Goal: Task Accomplishment & Management: Use online tool/utility

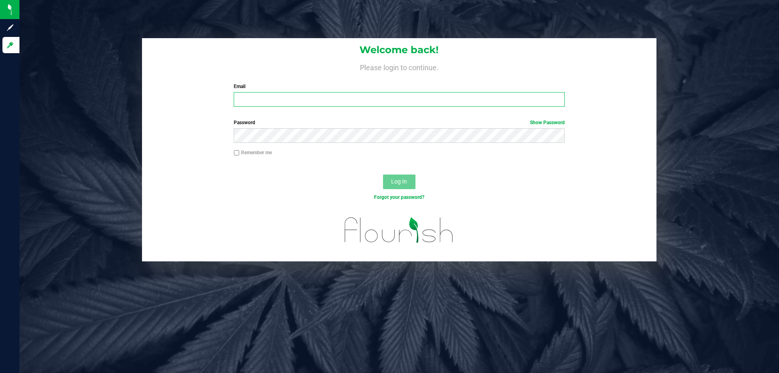
click at [320, 99] on input "Email" at bounding box center [399, 99] width 331 height 15
type input "[EMAIL_ADDRESS][DOMAIN_NAME]"
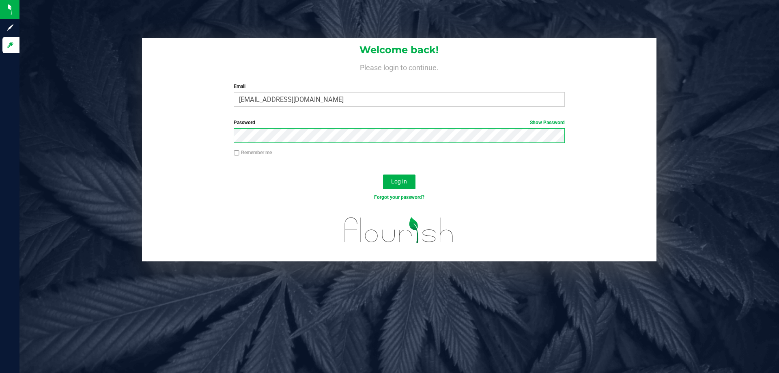
click at [383, 175] on button "Log In" at bounding box center [399, 182] width 32 height 15
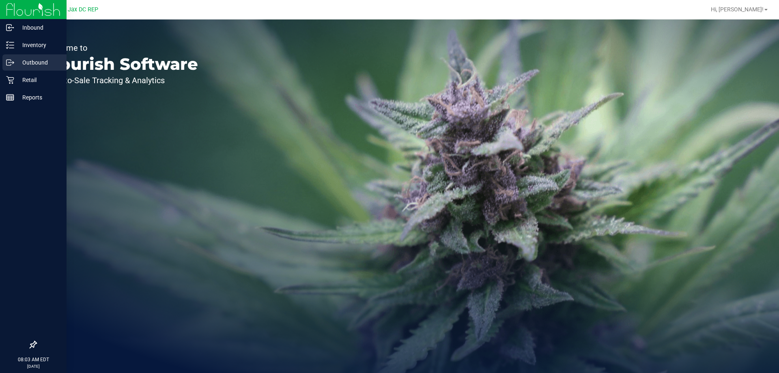
click at [41, 62] on p "Outbound" at bounding box center [38, 63] width 49 height 10
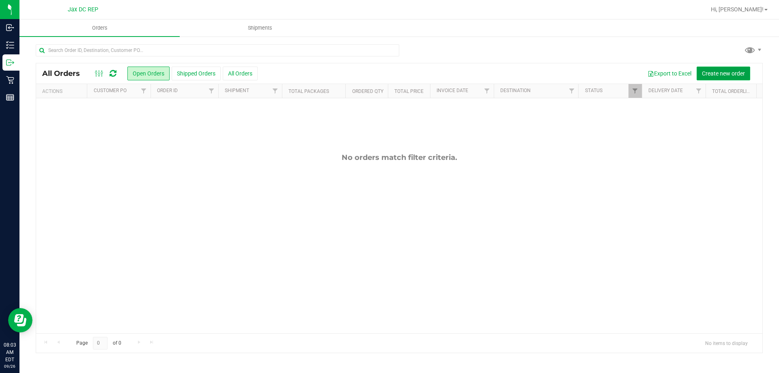
click at [741, 71] on span "Create new order" at bounding box center [723, 73] width 43 height 6
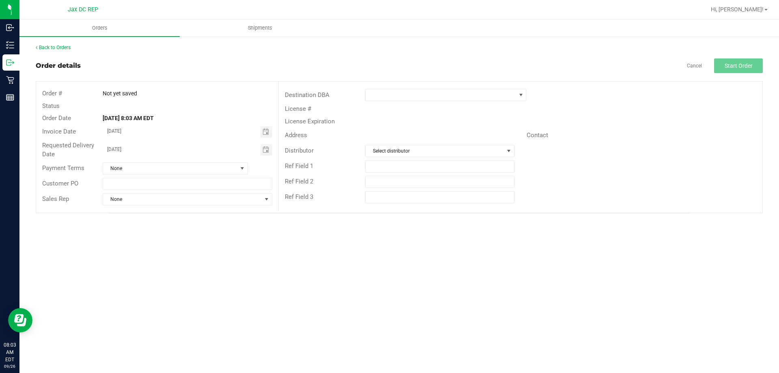
click at [146, 175] on div "Payment Terms None" at bounding box center [157, 168] width 242 height 15
click at [146, 179] on input "text" at bounding box center [187, 184] width 169 height 12
type input "[GEOGRAPHIC_DATA]"
click at [393, 91] on span at bounding box center [441, 94] width 150 height 11
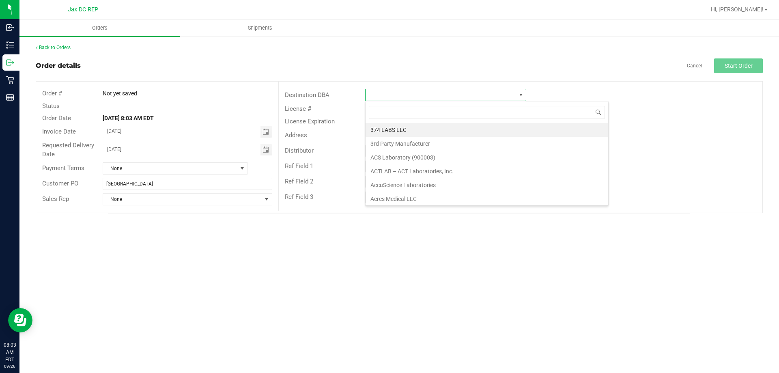
scroll to position [12, 161]
type input "ORAN"
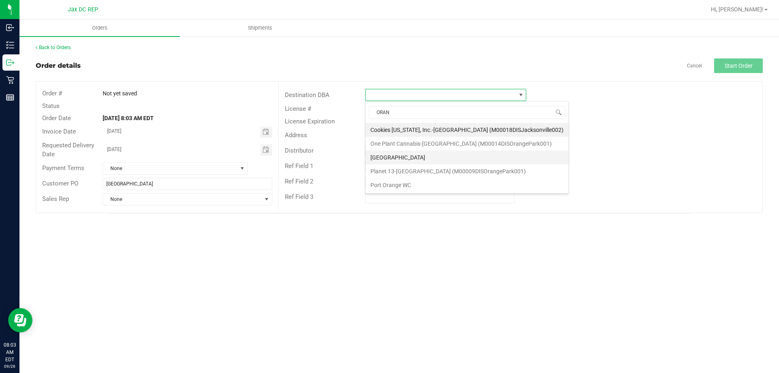
click at [396, 155] on li "[GEOGRAPHIC_DATA]" at bounding box center [467, 158] width 203 height 14
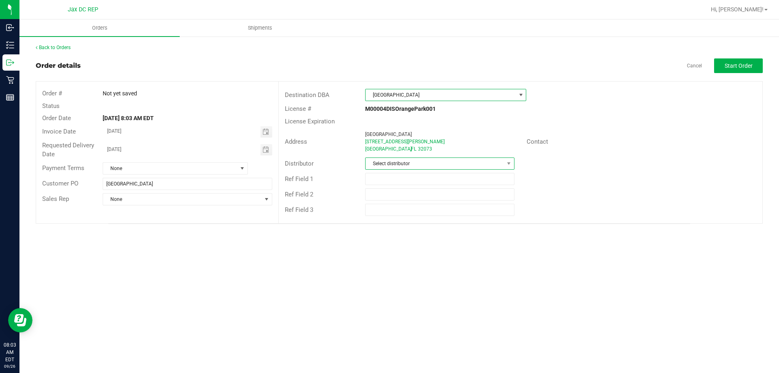
click at [402, 168] on span "Select distributor" at bounding box center [435, 163] width 138 height 11
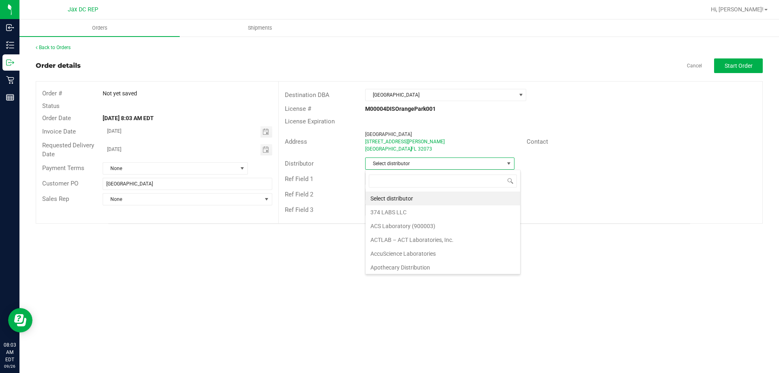
scroll to position [12, 149]
type input "JAX"
click at [413, 201] on li "JAX DC REP" at bounding box center [440, 199] width 148 height 14
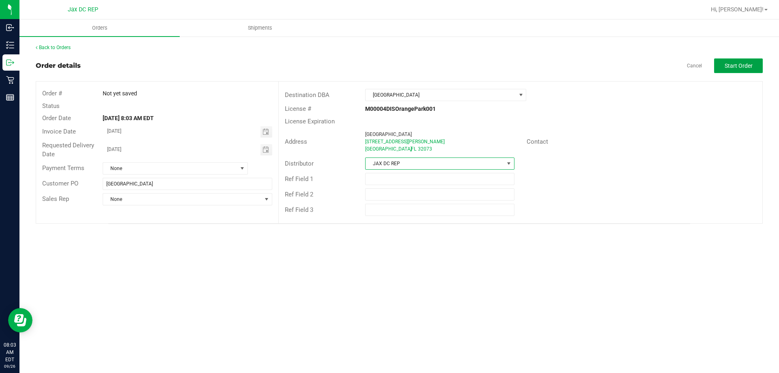
click at [735, 60] on button "Start Order" at bounding box center [738, 65] width 49 height 15
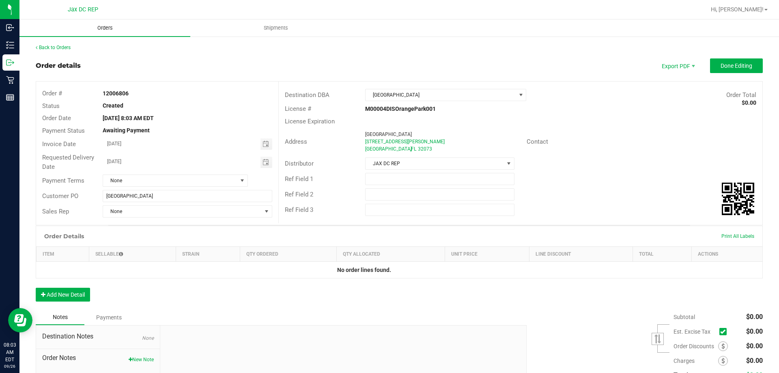
click at [112, 26] on span "Orders" at bounding box center [104, 27] width 37 height 7
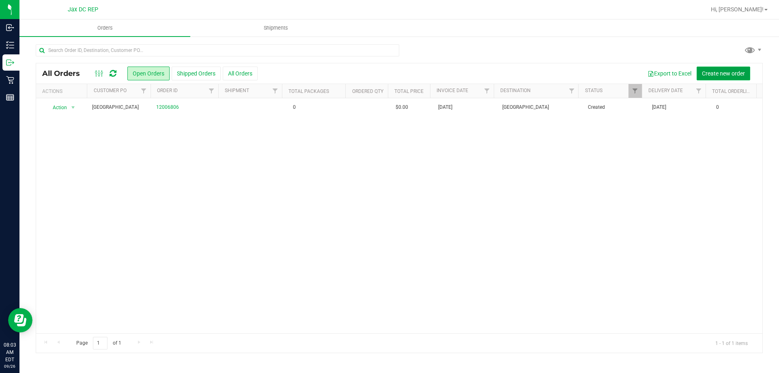
click at [705, 70] on span "Create new order" at bounding box center [723, 73] width 43 height 6
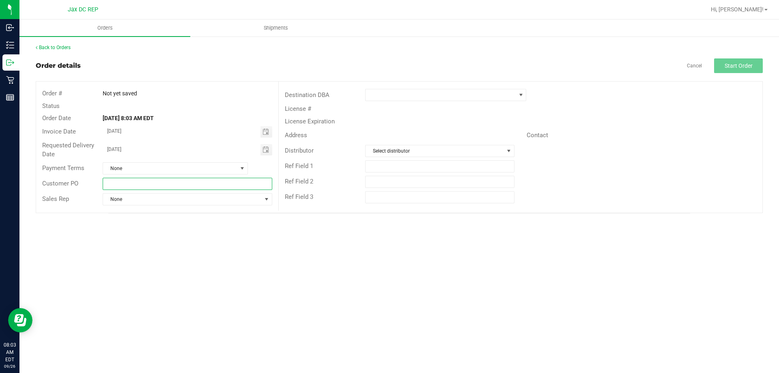
click at [148, 181] on input "text" at bounding box center [187, 184] width 169 height 12
type input "j"
type input "[GEOGRAPHIC_DATA]"
click at [373, 97] on span at bounding box center [441, 94] width 150 height 11
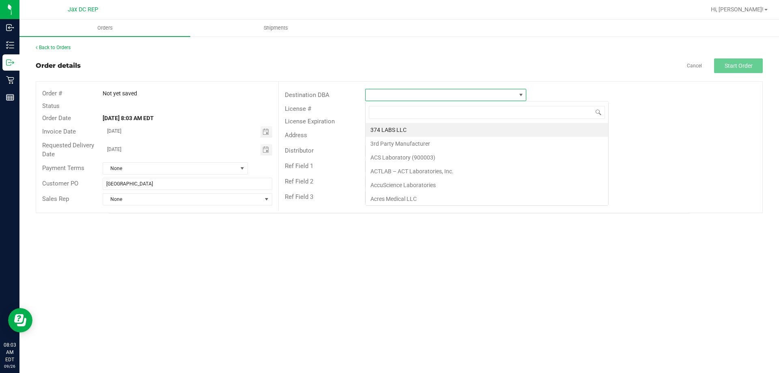
scroll to position [12, 161]
type input "jax"
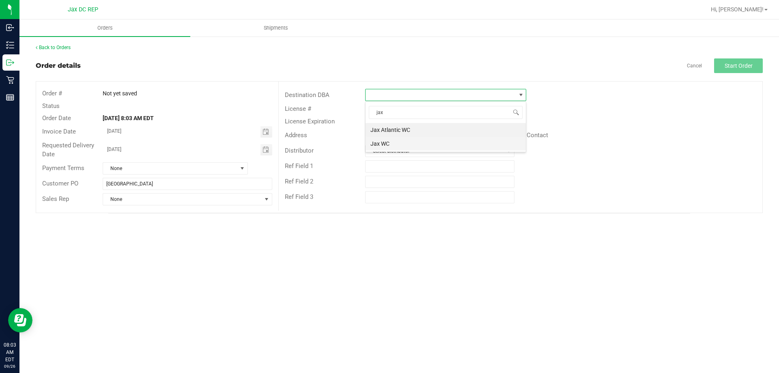
click at [402, 146] on li "Jax WC" at bounding box center [446, 144] width 160 height 14
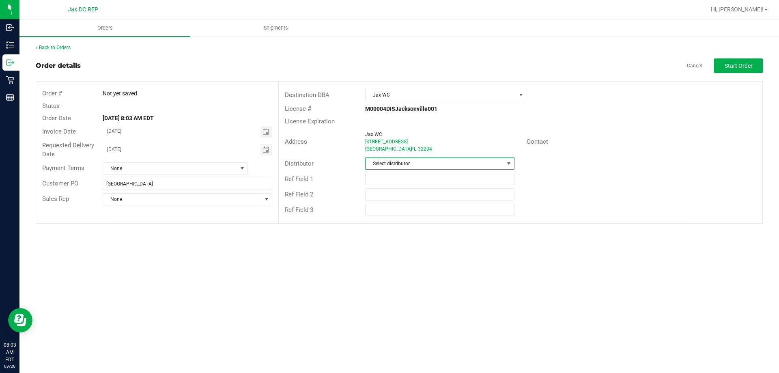
click at [402, 162] on span "Select distributor" at bounding box center [435, 163] width 138 height 11
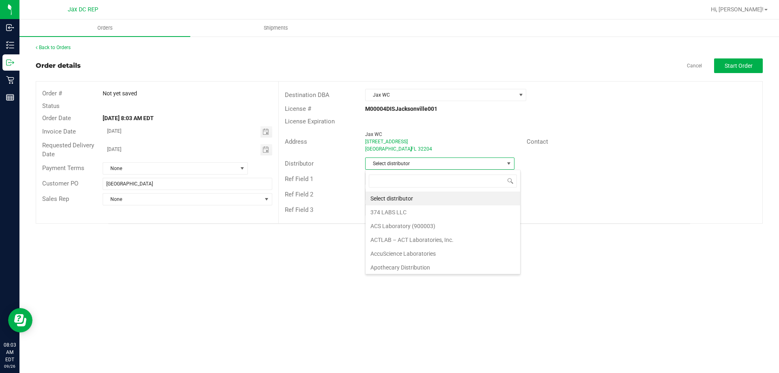
scroll to position [12, 149]
type input "ja"
click at [399, 209] on input "text" at bounding box center [439, 210] width 149 height 12
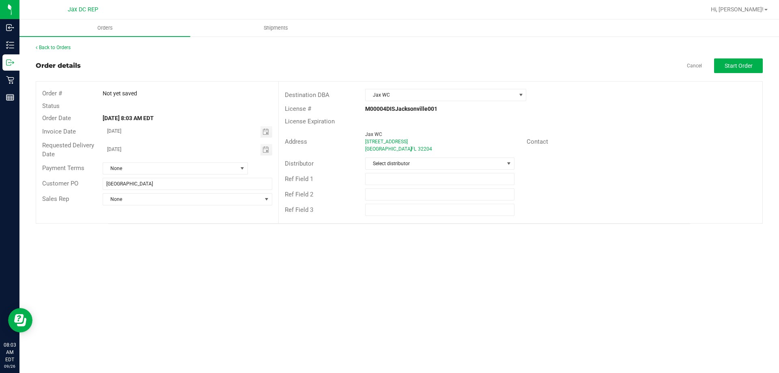
click at [400, 157] on div "Distributor Select distributor" at bounding box center [521, 163] width 484 height 15
click at [401, 165] on span "Select distributor" at bounding box center [435, 163] width 138 height 11
type input "jax"
click at [399, 197] on li "JAX DC REP" at bounding box center [440, 199] width 148 height 14
click at [723, 65] on button "Start Order" at bounding box center [738, 65] width 49 height 15
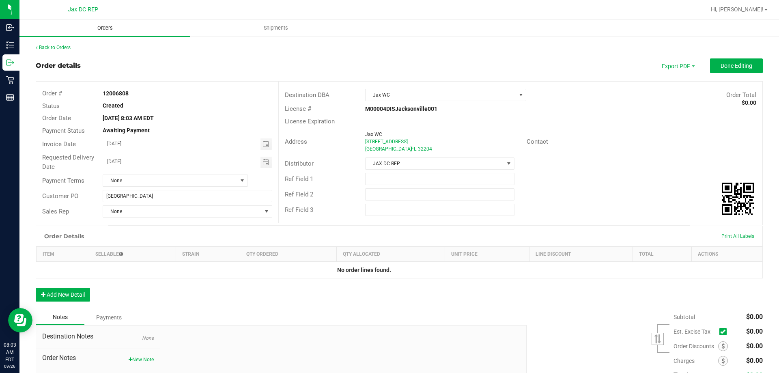
click at [97, 31] on span "Orders" at bounding box center [104, 27] width 37 height 7
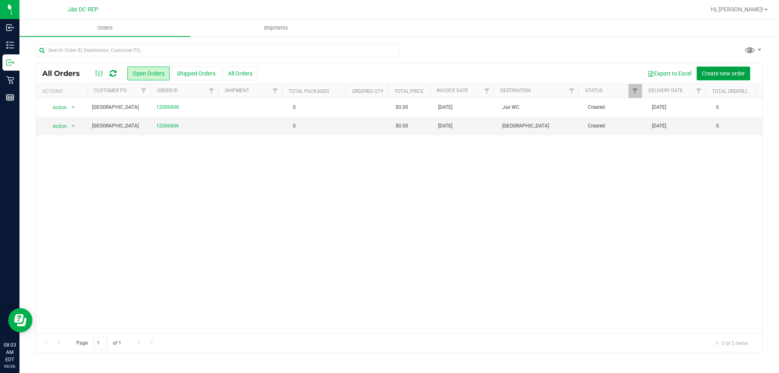
click at [705, 76] on span "Create new order" at bounding box center [723, 73] width 43 height 6
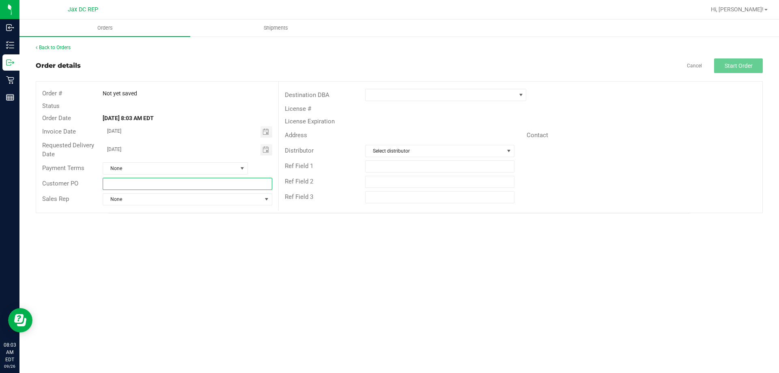
click at [132, 183] on input "text" at bounding box center [187, 184] width 169 height 12
type input "Jax Atlantic WC"
click at [378, 101] on span at bounding box center [445, 95] width 161 height 12
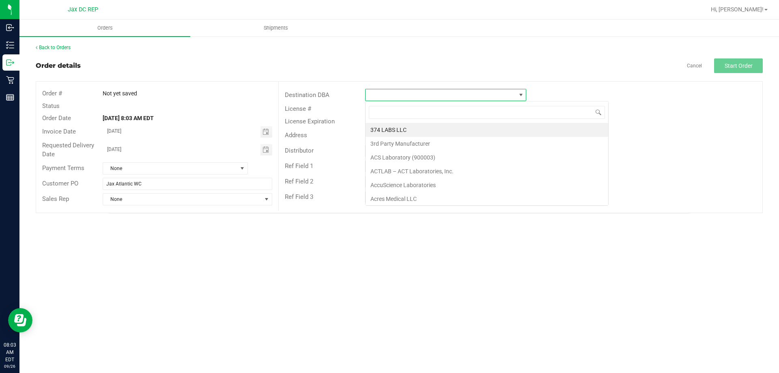
scroll to position [12, 161]
type input "jax"
click at [380, 129] on li "Jax Atlantic WC" at bounding box center [446, 130] width 160 height 14
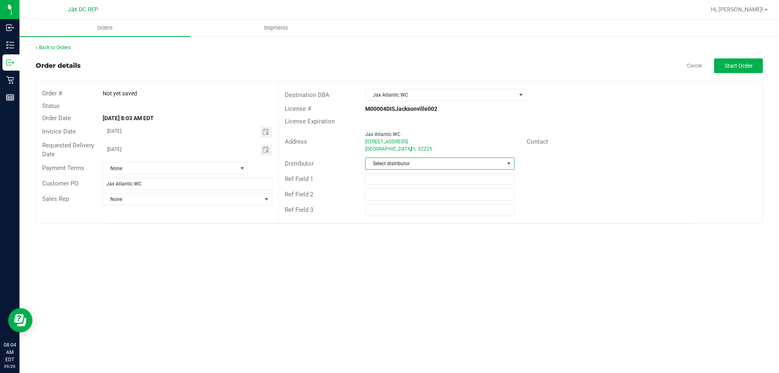
click at [380, 163] on span "Select distributor" at bounding box center [435, 163] width 138 height 11
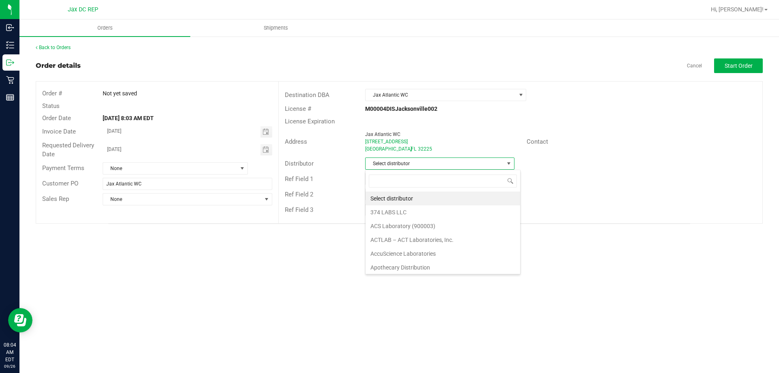
scroll to position [12, 149]
type input "jax"
click at [368, 200] on li "JAX DC REP" at bounding box center [440, 199] width 148 height 14
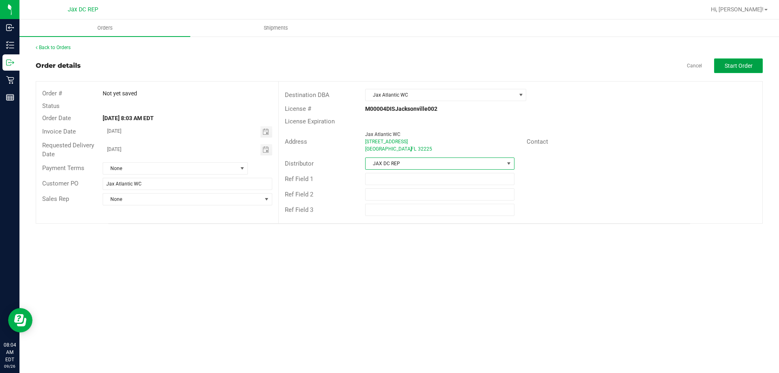
click at [726, 69] on button "Start Order" at bounding box center [738, 65] width 49 height 15
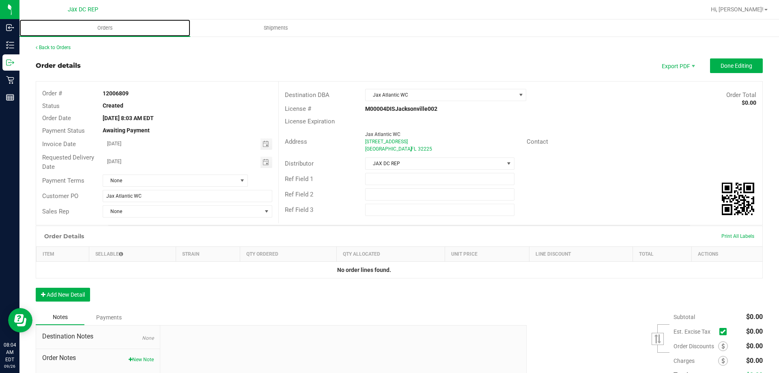
click at [100, 28] on span "Orders" at bounding box center [104, 27] width 37 height 7
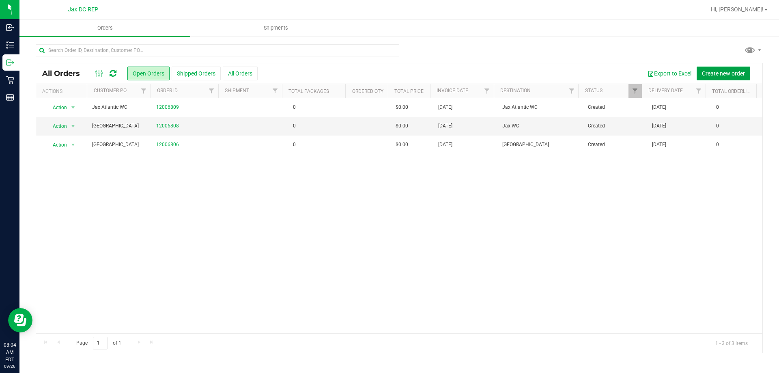
click at [715, 76] on span "Create new order" at bounding box center [723, 73] width 43 height 6
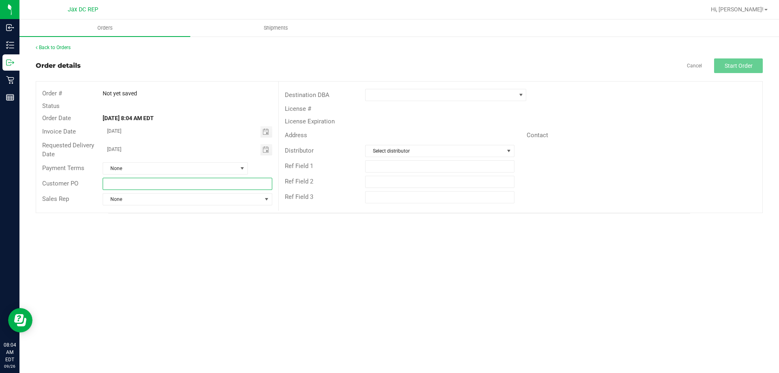
click at [169, 186] on input "text" at bounding box center [187, 184] width 169 height 12
type input "[GEOGRAPHIC_DATA]"
click at [415, 93] on span at bounding box center [441, 94] width 150 height 11
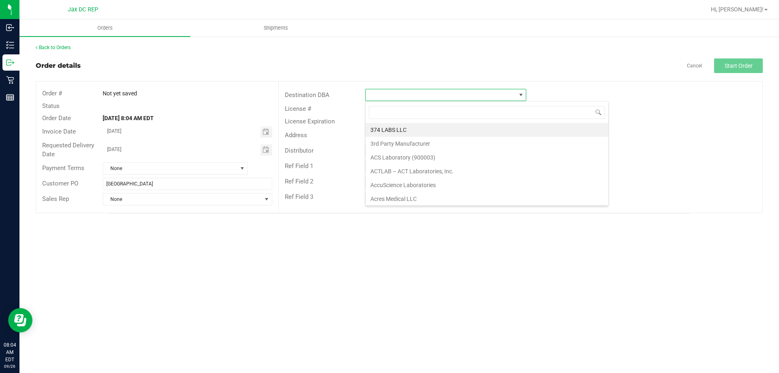
scroll to position [12, 161]
type input "palm"
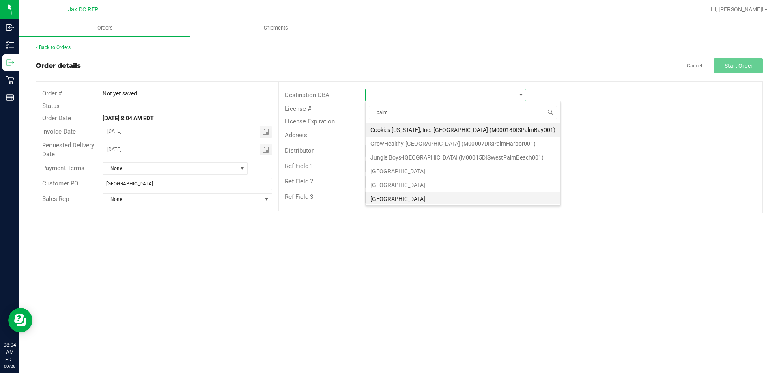
click at [398, 201] on li "[GEOGRAPHIC_DATA]" at bounding box center [463, 199] width 195 height 14
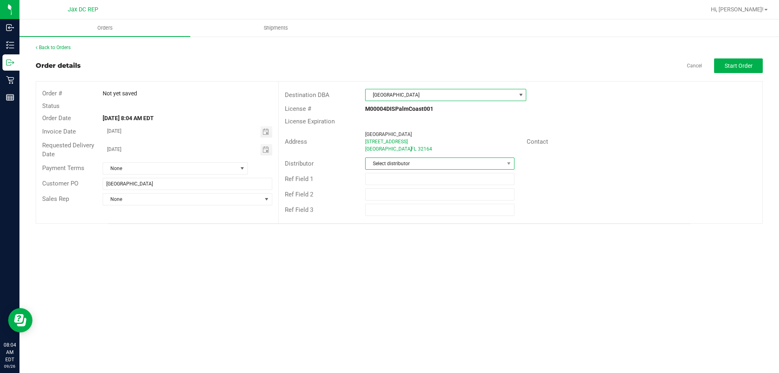
click at [406, 160] on span "Select distributor" at bounding box center [435, 163] width 138 height 11
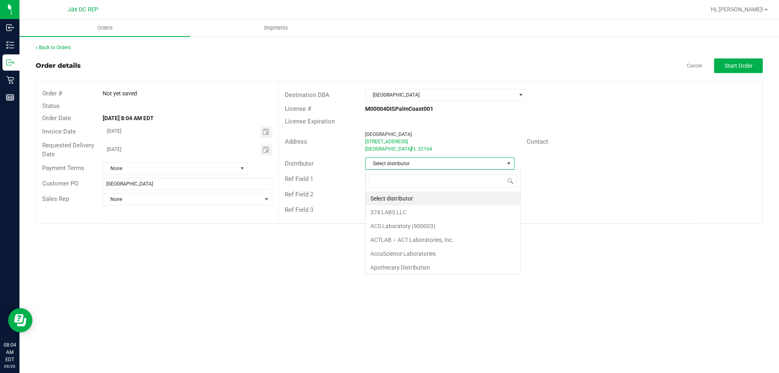
scroll to position [12, 149]
type input "ja"
drag, startPoint x: 399, startPoint y: 200, endPoint x: 416, endPoint y: 195, distance: 17.7
click at [399, 201] on li "JAX DC REP" at bounding box center [440, 199] width 148 height 14
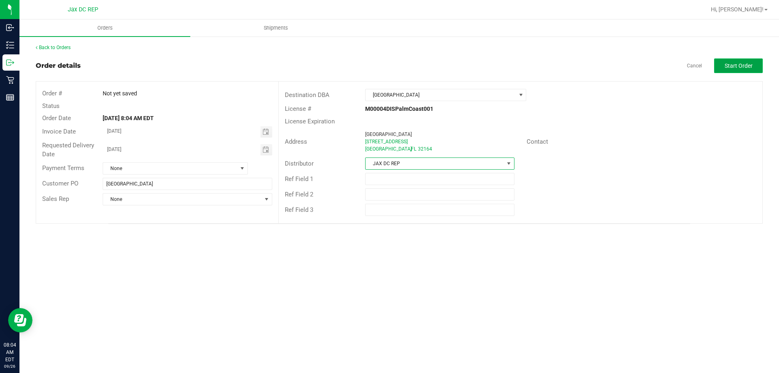
click at [749, 69] on button "Start Order" at bounding box center [738, 65] width 49 height 15
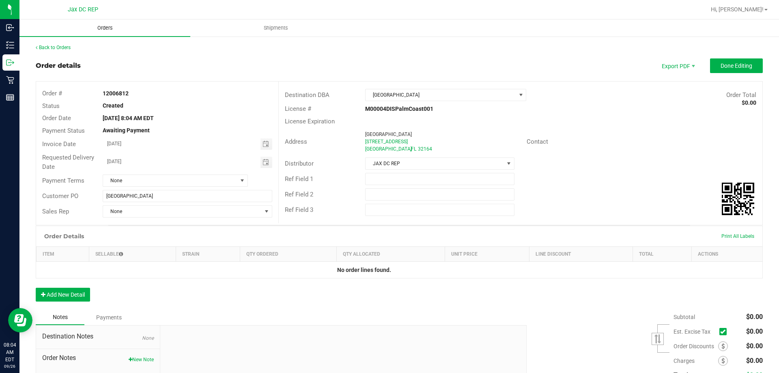
click at [103, 30] on span "Orders" at bounding box center [104, 27] width 37 height 7
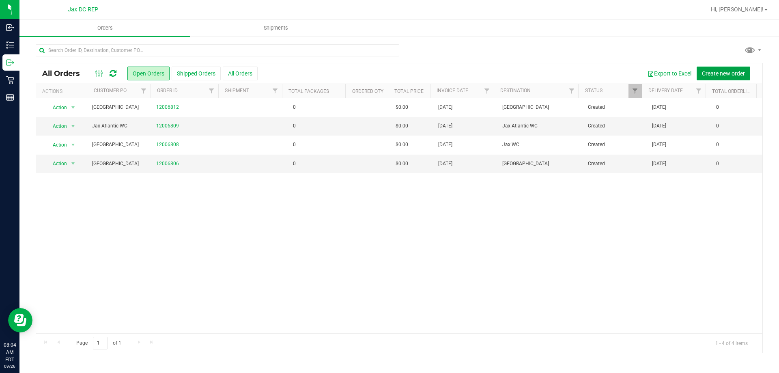
click at [709, 74] on span "Create new order" at bounding box center [723, 73] width 43 height 6
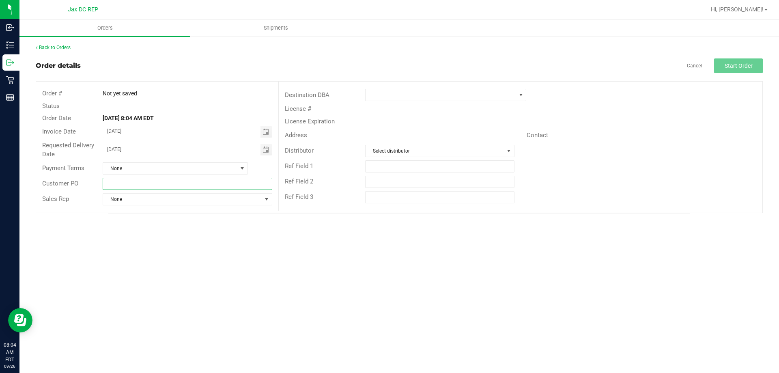
click at [179, 185] on input "text" at bounding box center [187, 184] width 169 height 12
type input "Port Orange WC"
click at [408, 97] on span at bounding box center [441, 94] width 150 height 11
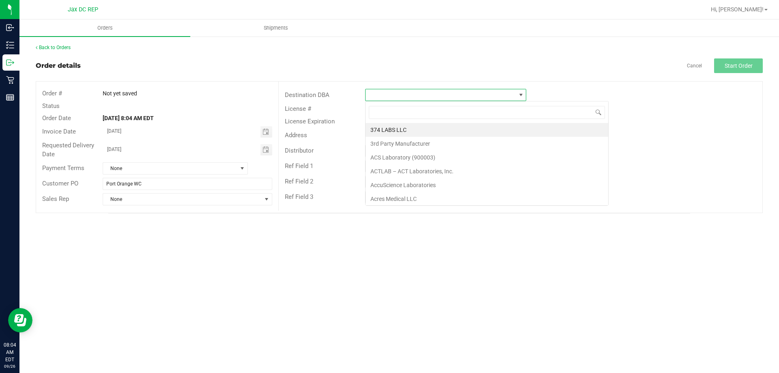
scroll to position [12, 161]
type input "T"
type input "port"
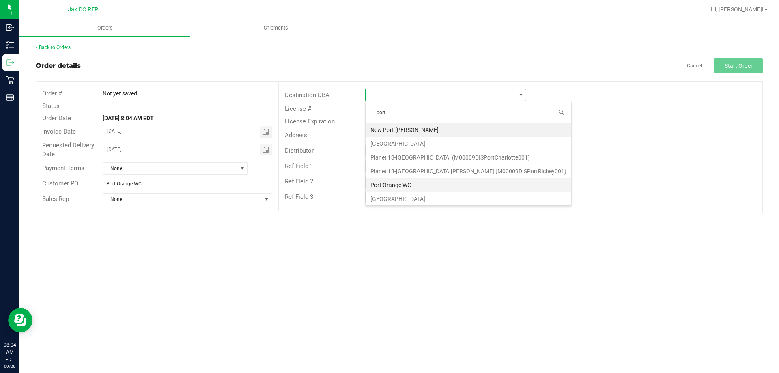
click at [395, 183] on li "Port Orange WC" at bounding box center [469, 185] width 206 height 14
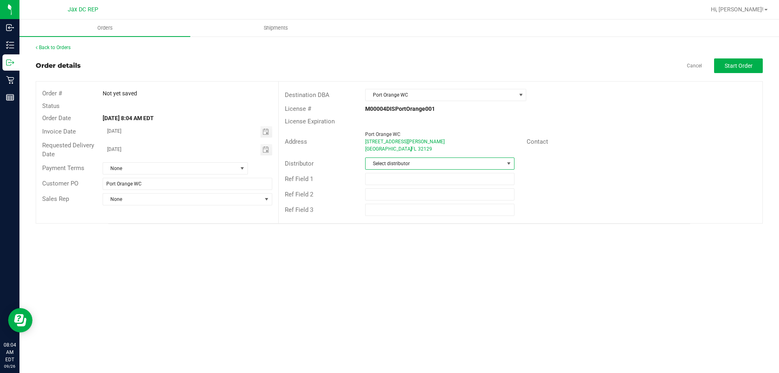
click at [396, 160] on span "Select distributor" at bounding box center [435, 163] width 138 height 11
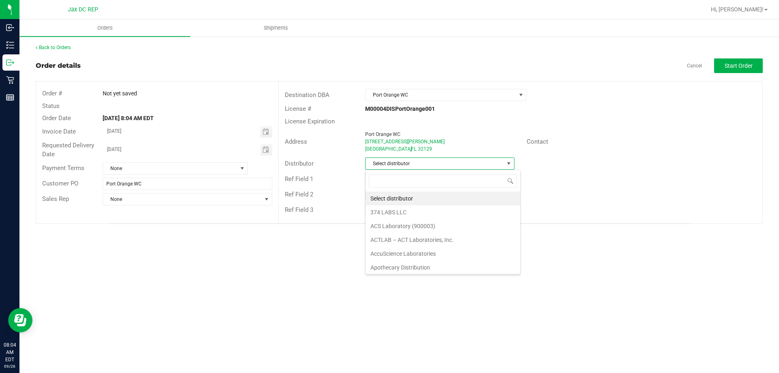
scroll to position [12, 149]
type input "jax"
click at [394, 198] on li "JAX DC REP" at bounding box center [440, 199] width 148 height 14
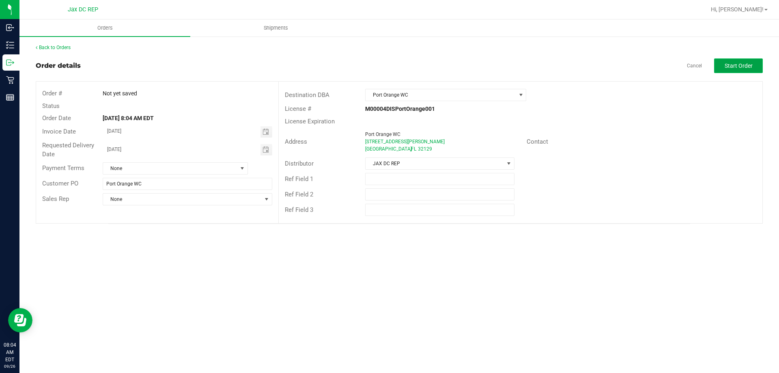
click at [743, 65] on span "Start Order" at bounding box center [739, 66] width 28 height 6
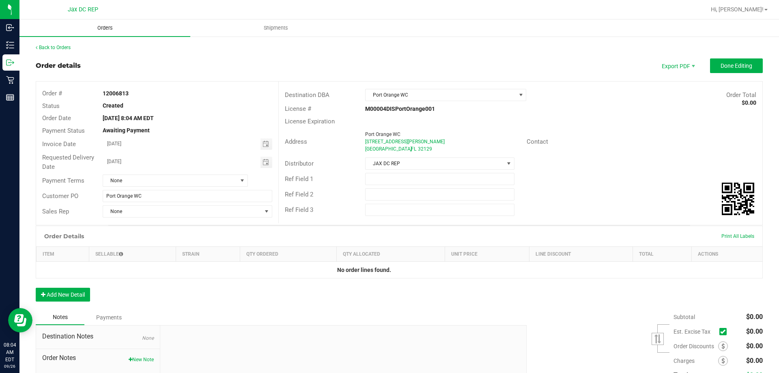
click at [107, 28] on span "Orders" at bounding box center [104, 27] width 37 height 7
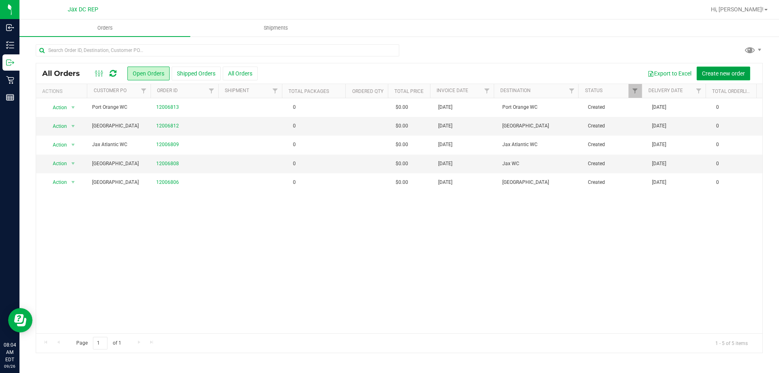
click at [714, 72] on span "Create new order" at bounding box center [723, 73] width 43 height 6
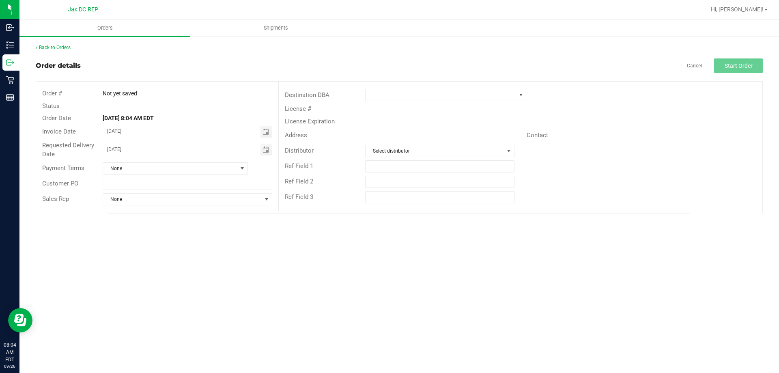
click at [148, 175] on div "Payment Terms None" at bounding box center [157, 168] width 242 height 15
click at [139, 184] on input "text" at bounding box center [187, 184] width 169 height 12
type input "[PERSON_NAME][GEOGRAPHIC_DATA]"
click at [442, 92] on span at bounding box center [441, 94] width 150 height 11
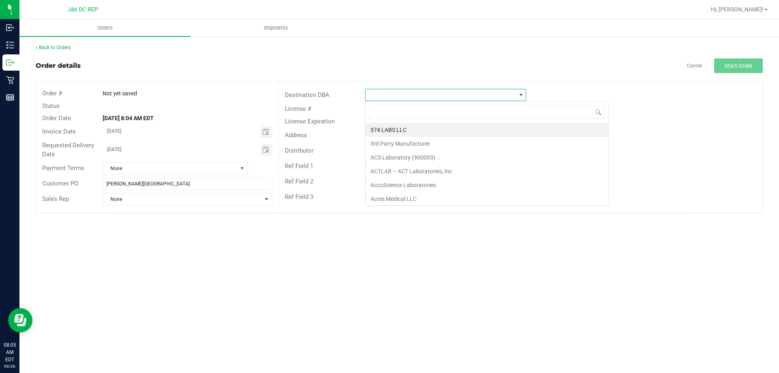
scroll to position [12, 161]
type input "merr"
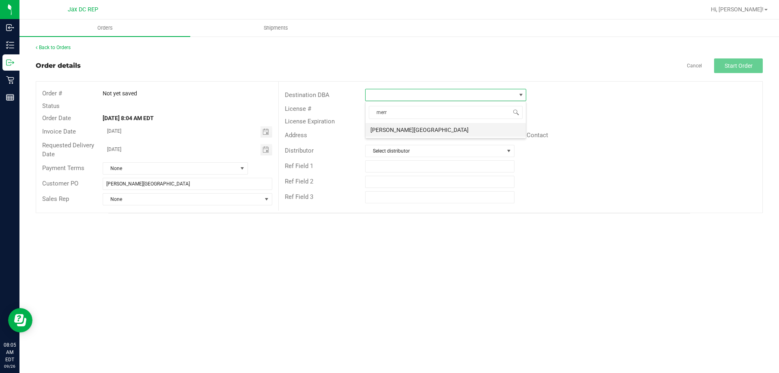
click at [410, 132] on li "[PERSON_NAME][GEOGRAPHIC_DATA]" at bounding box center [446, 130] width 160 height 14
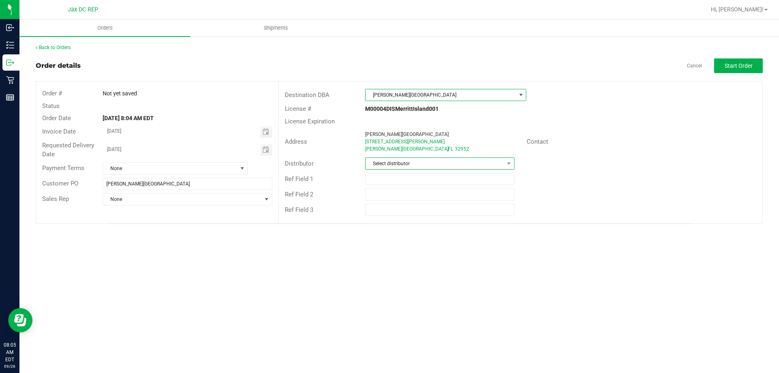
click at [420, 164] on span "Select distributor" at bounding box center [435, 163] width 138 height 11
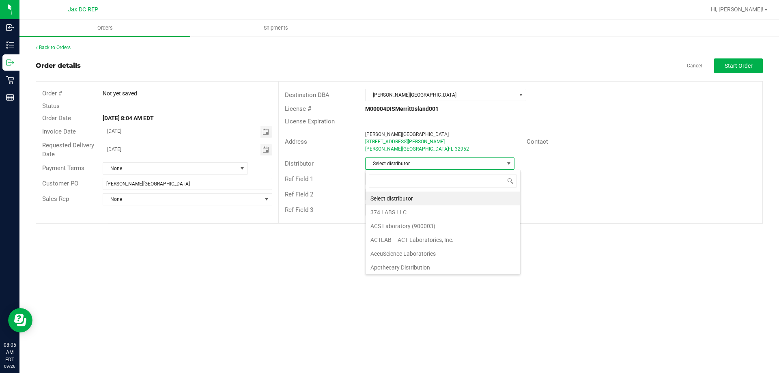
scroll to position [12, 149]
type input "jax"
click at [427, 196] on li "JAX DC REP" at bounding box center [440, 199] width 148 height 14
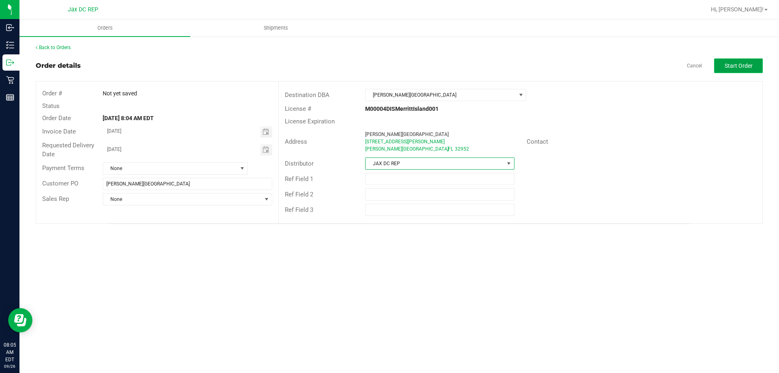
click at [736, 72] on button "Start Order" at bounding box center [738, 65] width 49 height 15
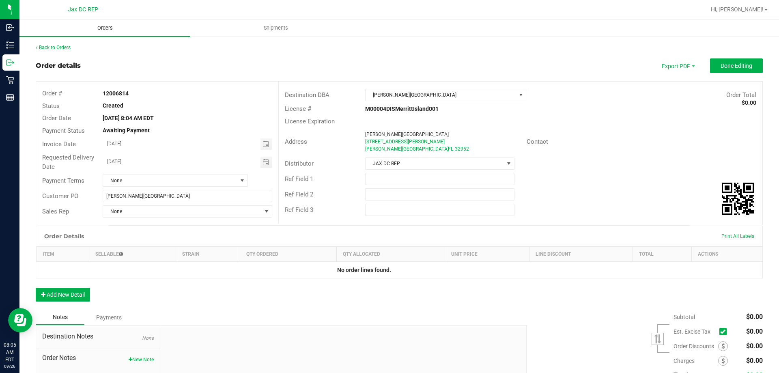
click at [101, 26] on span "Orders" at bounding box center [104, 27] width 37 height 7
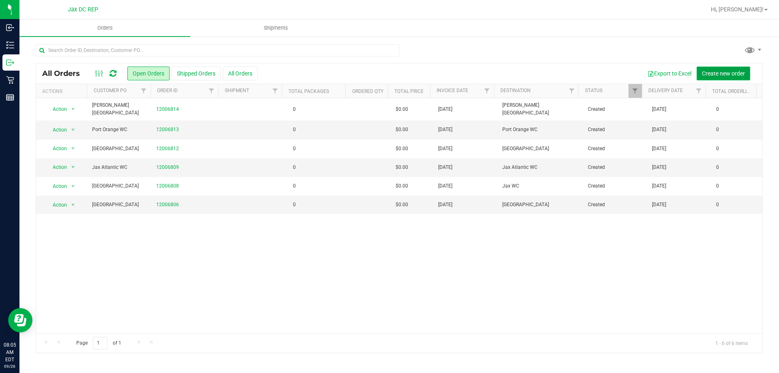
click at [716, 72] on span "Create new order" at bounding box center [723, 73] width 43 height 6
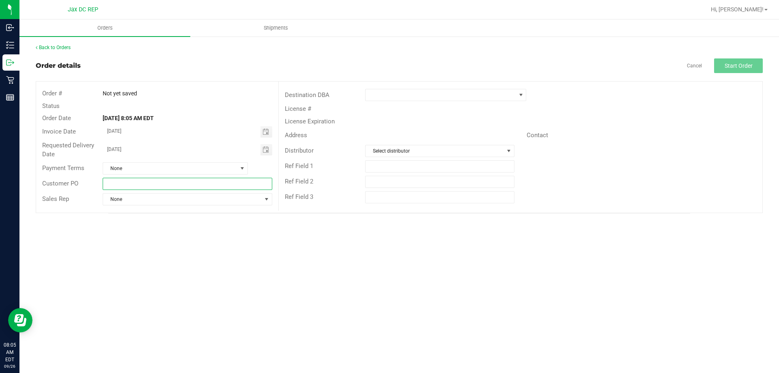
click at [137, 183] on input "text" at bounding box center [187, 184] width 169 height 12
type input "[GEOGRAPHIC_DATA]"
click at [466, 95] on span at bounding box center [441, 94] width 150 height 11
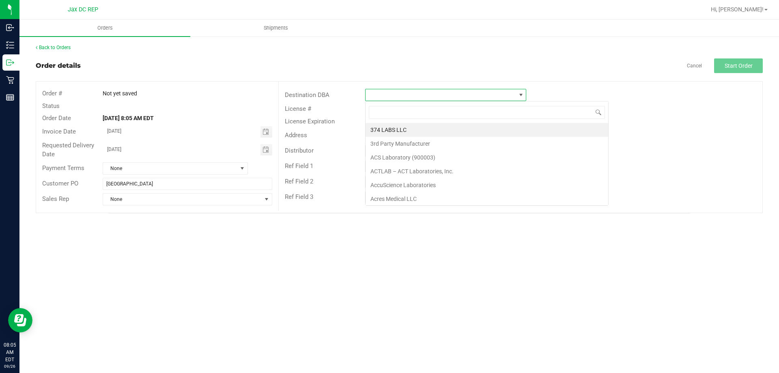
scroll to position [12, 161]
type input "palm"
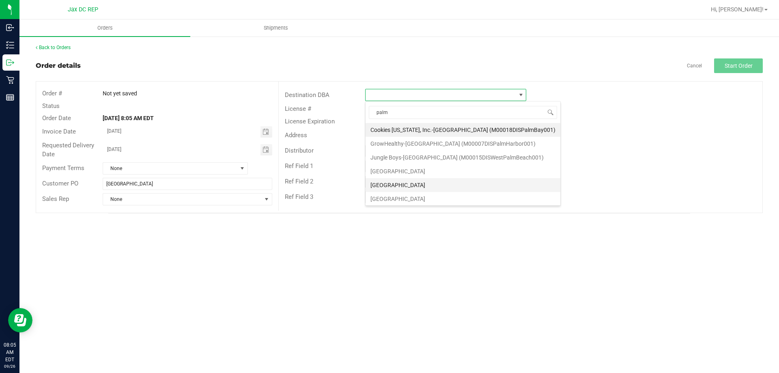
click at [411, 183] on li "[GEOGRAPHIC_DATA]" at bounding box center [463, 185] width 195 height 14
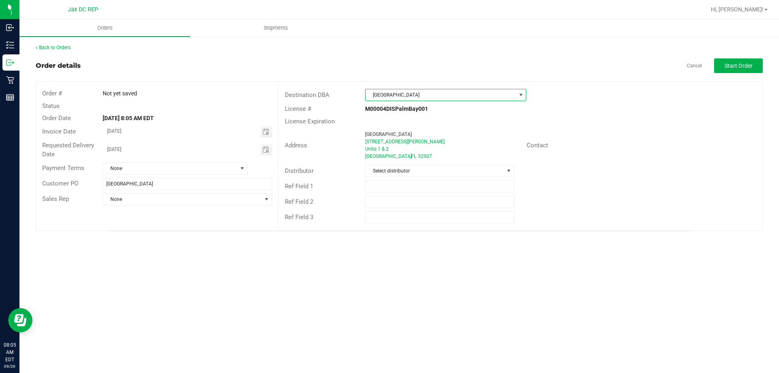
click at [411, 178] on div "Distributor Select distributor" at bounding box center [521, 170] width 484 height 15
click at [412, 173] on span "Select distributor" at bounding box center [435, 170] width 138 height 11
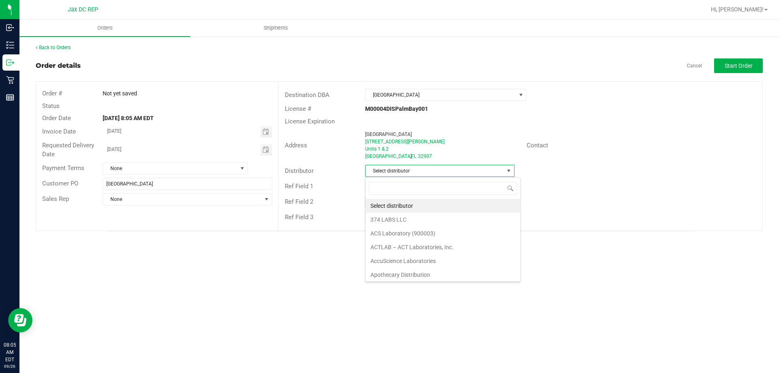
scroll to position [12, 149]
type input "jax"
click at [414, 201] on li "JAX DC REP" at bounding box center [440, 206] width 148 height 14
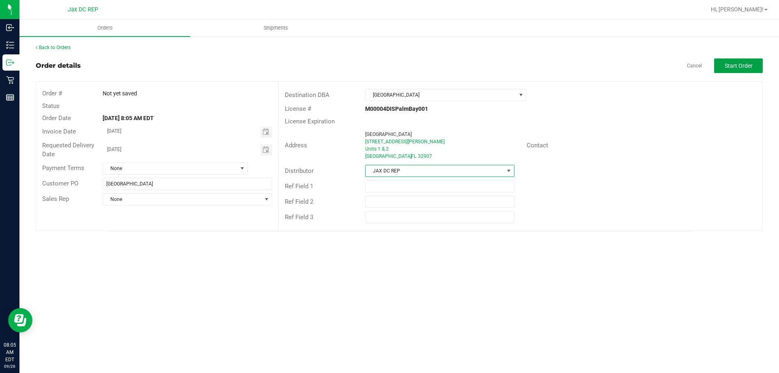
click at [725, 61] on button "Start Order" at bounding box center [738, 65] width 49 height 15
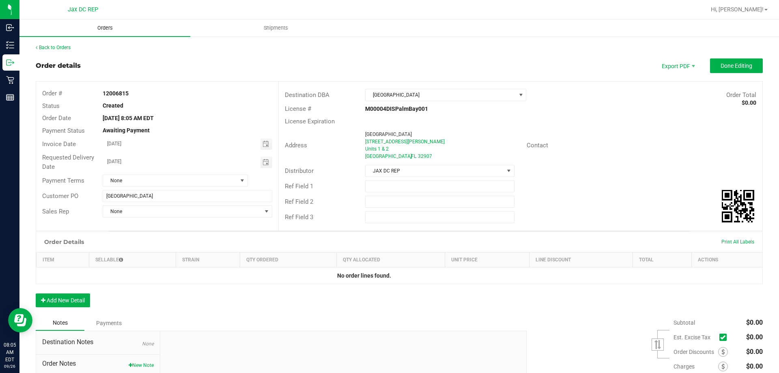
click at [108, 32] on uib-tab-heading "Orders" at bounding box center [104, 27] width 171 height 17
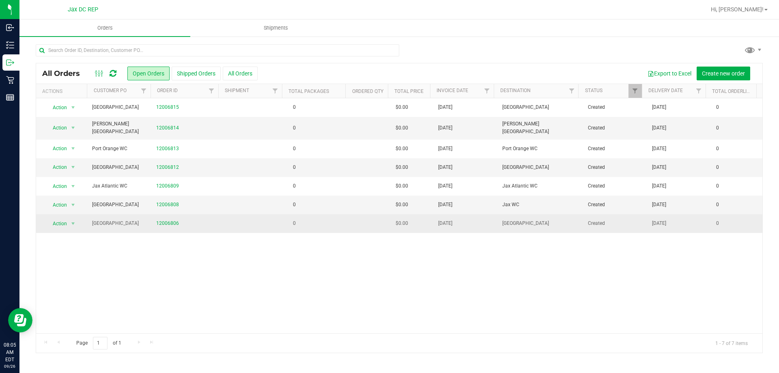
click at [303, 216] on td "0" at bounding box center [316, 223] width 64 height 18
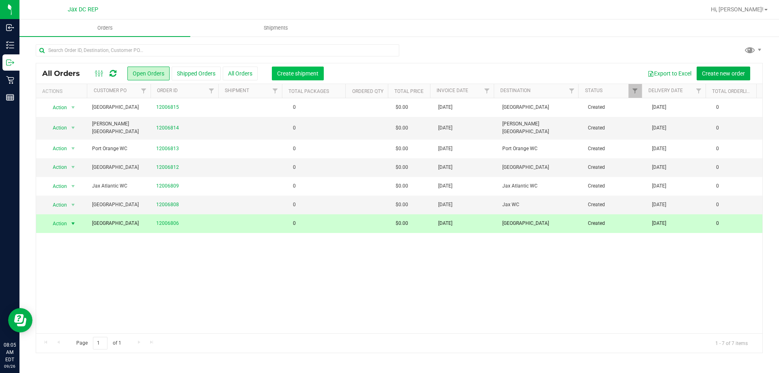
click at [304, 77] on button "Create shipment" at bounding box center [298, 74] width 52 height 14
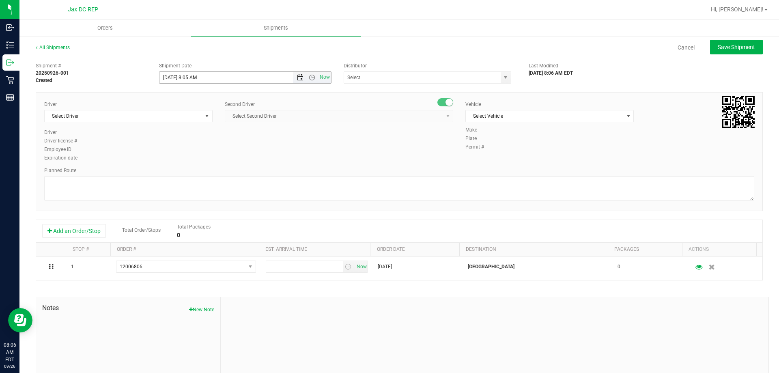
click at [300, 77] on span "Open the date view" at bounding box center [300, 77] width 6 height 6
click at [180, 170] on link "29" at bounding box center [177, 172] width 12 height 13
click at [309, 74] on span "Now" at bounding box center [312, 77] width 38 height 11
click at [309, 76] on span "Open the time view" at bounding box center [312, 77] width 6 height 6
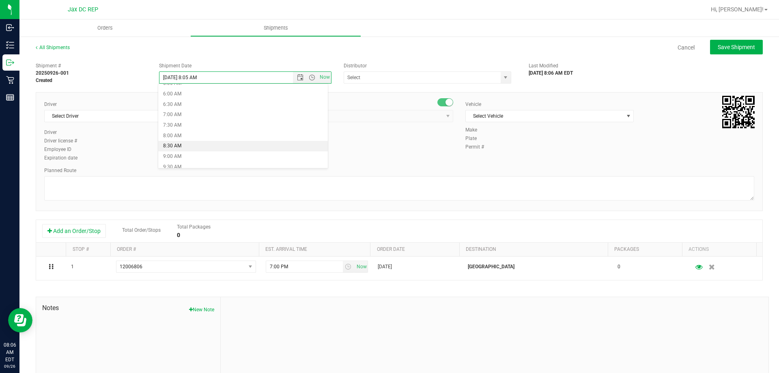
click at [174, 145] on li "8:30 AM" at bounding box center [243, 146] width 170 height 11
type input "[DATE] 8:30 AM"
click at [364, 76] on input "text" at bounding box center [420, 77] width 152 height 11
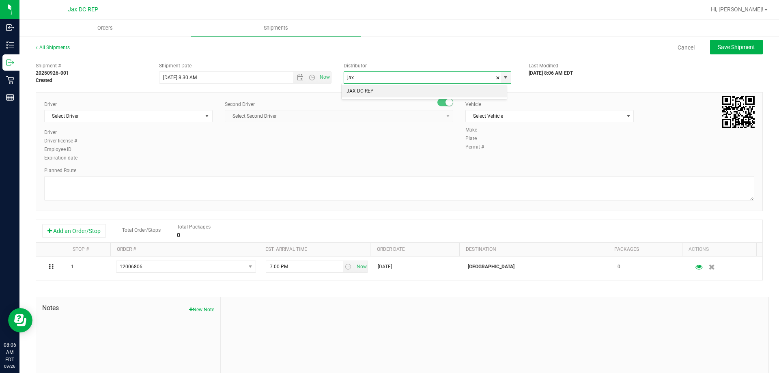
click at [360, 91] on li "JAX DC REP" at bounding box center [424, 91] width 165 height 12
type input "JAX DC REP"
click at [113, 119] on span "Select Driver" at bounding box center [124, 115] width 158 height 11
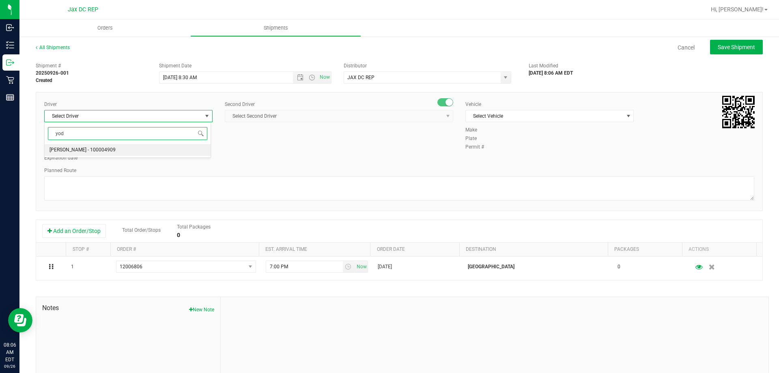
click at [71, 148] on span "[PERSON_NAME] - 100004909" at bounding box center [83, 150] width 66 height 11
type input "yod"
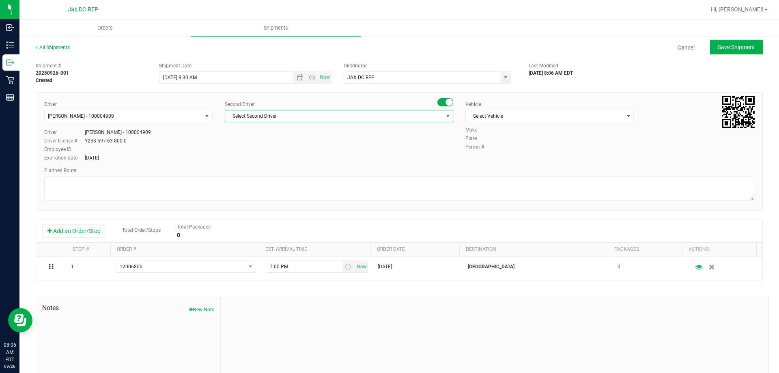
click at [290, 117] on span "Select Second Driver" at bounding box center [334, 115] width 218 height 11
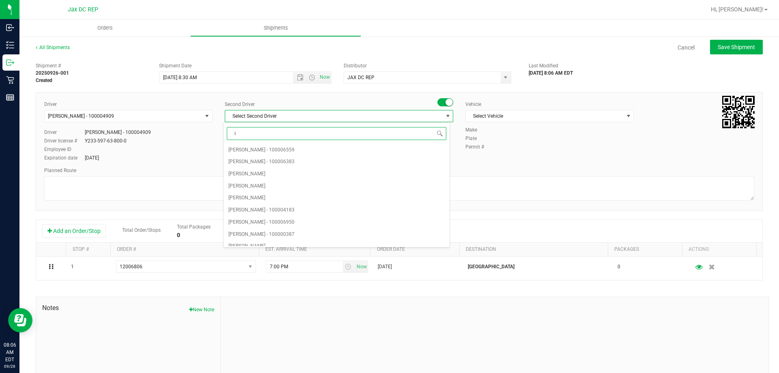
type input "is"
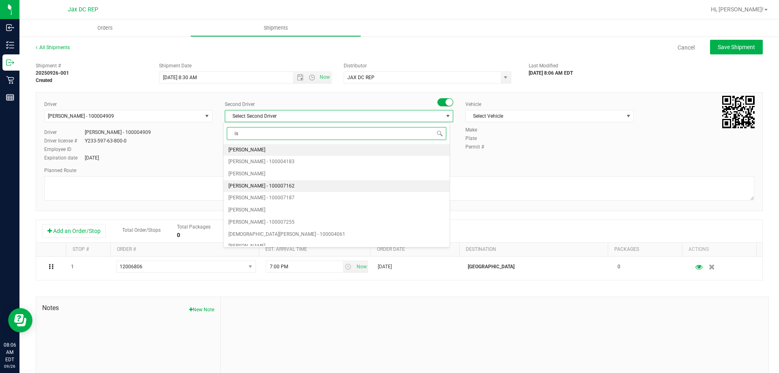
click at [261, 187] on span "[PERSON_NAME] - 100007162" at bounding box center [262, 186] width 66 height 11
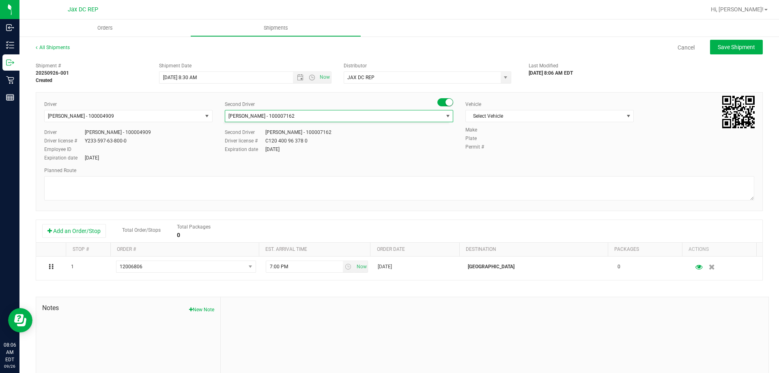
scroll to position [0, 0]
click at [543, 111] on span "Select Vehicle" at bounding box center [545, 115] width 158 height 11
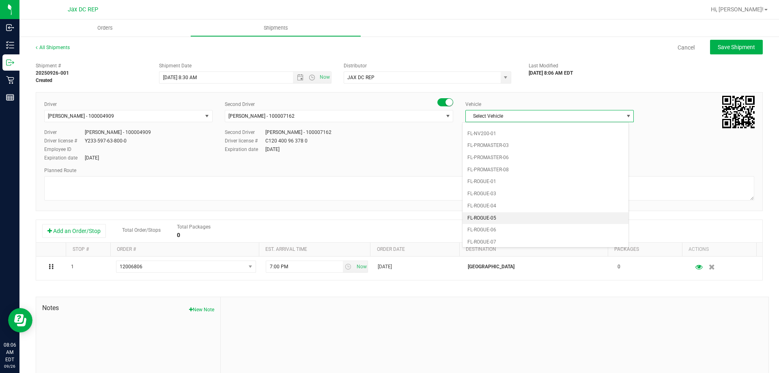
scroll to position [228, 0]
click at [485, 148] on li "FL-[GEOGRAPHIC_DATA]-03" at bounding box center [546, 144] width 166 height 12
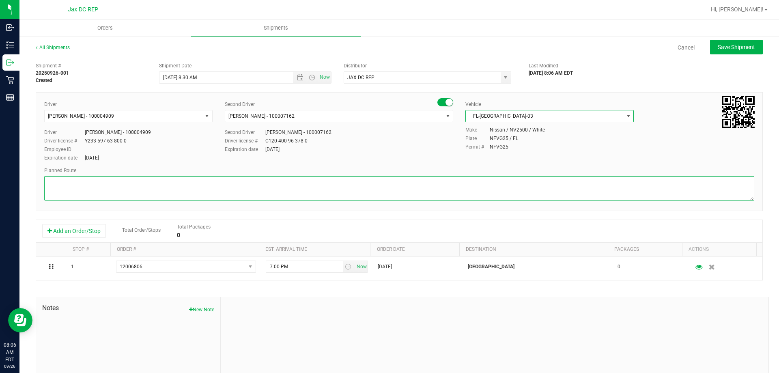
click at [260, 195] on textarea at bounding box center [399, 188] width 710 height 24
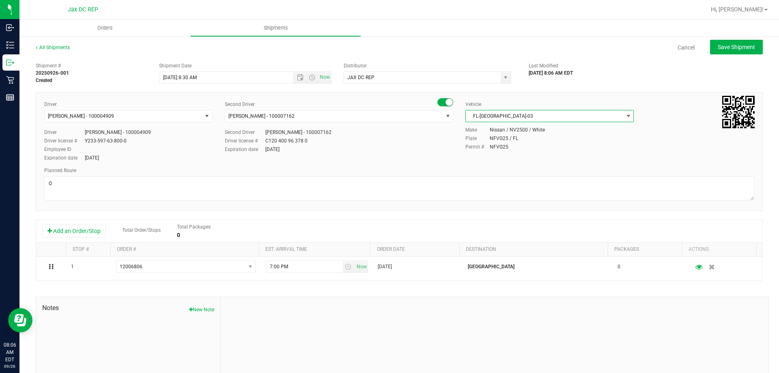
click at [517, 121] on span "FL-[GEOGRAPHIC_DATA]-03" at bounding box center [545, 115] width 158 height 11
click at [510, 211] on li "FL-SPRINTER-02" at bounding box center [546, 210] width 166 height 12
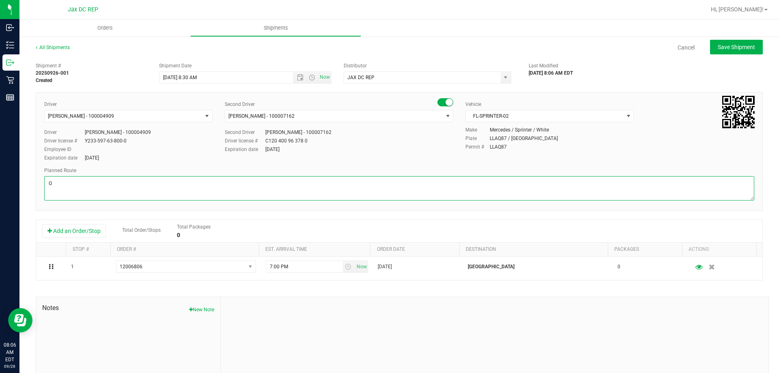
click at [501, 197] on textarea at bounding box center [399, 188] width 710 height 24
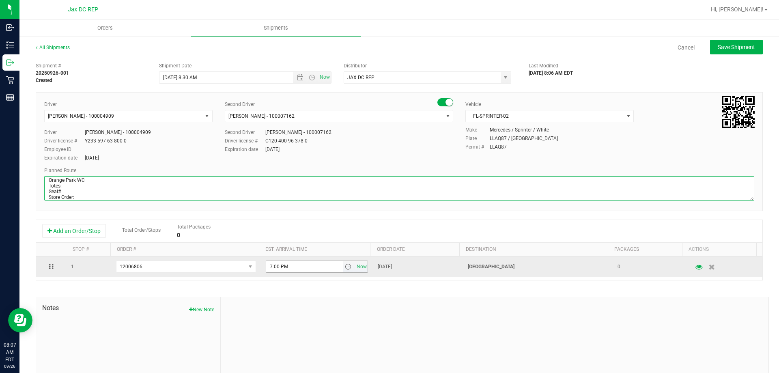
click at [343, 272] on span "select" at bounding box center [349, 266] width 12 height 11
type textarea "Orange Park WC Totes: Seal# Store Order:"
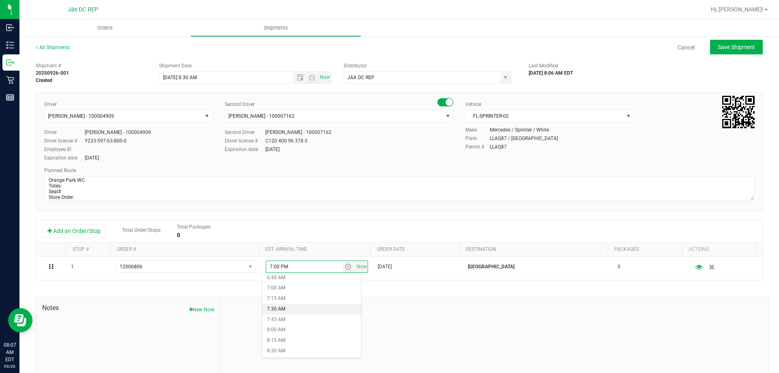
scroll to position [325, 0]
click at [289, 334] on li "9:00 AM" at bounding box center [311, 331] width 99 height 11
click at [729, 45] on span "Save Shipment" at bounding box center [736, 47] width 37 height 6
type input "[DATE] 12:30 PM"
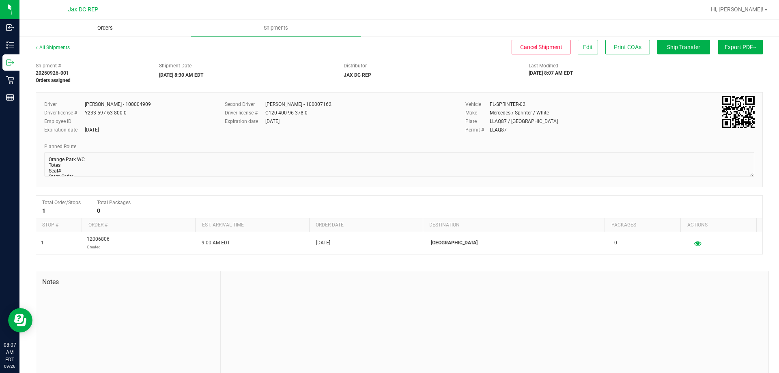
click at [108, 29] on span "Orders" at bounding box center [104, 27] width 37 height 7
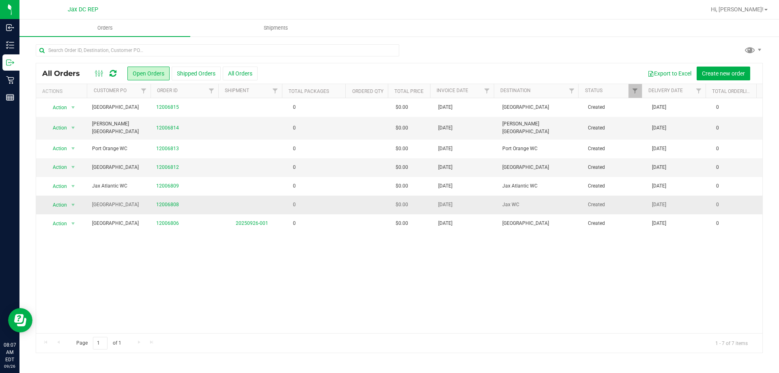
click at [311, 205] on td "0" at bounding box center [316, 205] width 64 height 19
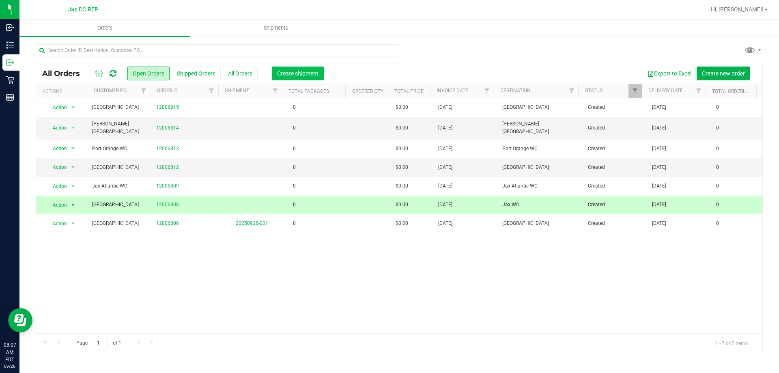
click at [295, 67] on button "Create shipment" at bounding box center [298, 74] width 52 height 14
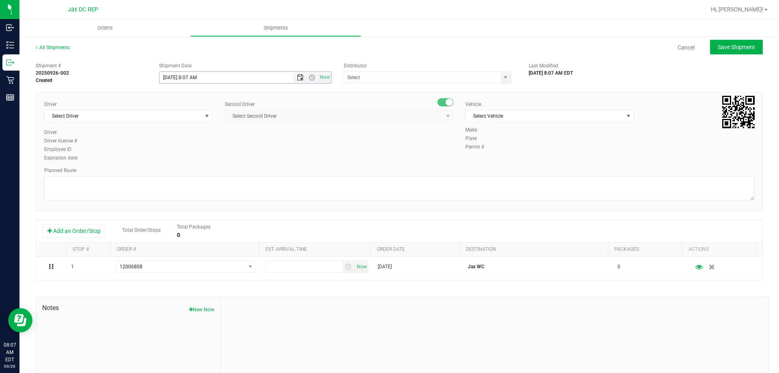
click at [299, 79] on span "Open the date view" at bounding box center [300, 77] width 6 height 6
click at [176, 172] on link "29" at bounding box center [177, 172] width 12 height 13
click at [309, 79] on span "Open the time view" at bounding box center [312, 77] width 6 height 6
click at [176, 147] on li "8:30 AM" at bounding box center [243, 146] width 170 height 11
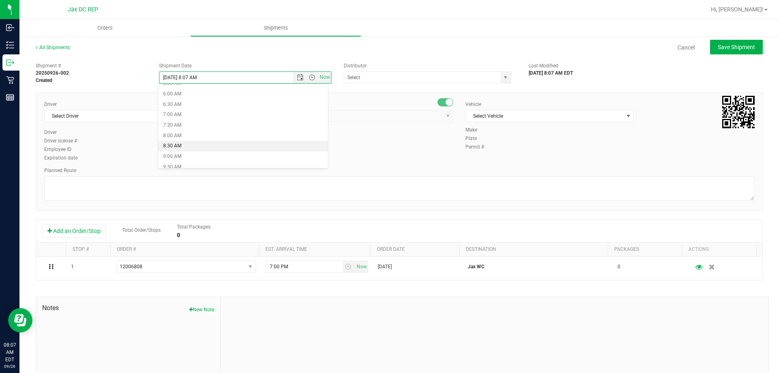
type input "[DATE] 8:30 AM"
click at [364, 82] on input "text" at bounding box center [420, 77] width 152 height 11
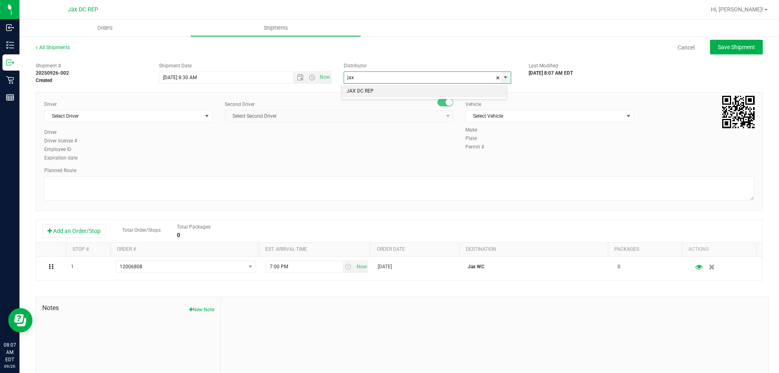
click at [365, 86] on li "JAX DC REP" at bounding box center [424, 91] width 165 height 12
type input "JAX DC REP"
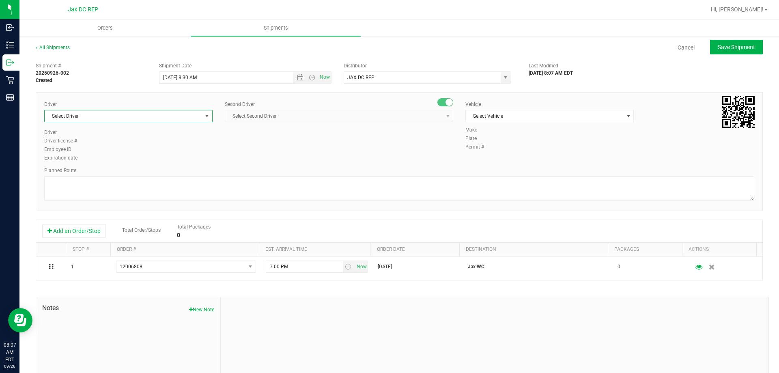
click at [121, 112] on span "Select Driver" at bounding box center [124, 115] width 158 height 11
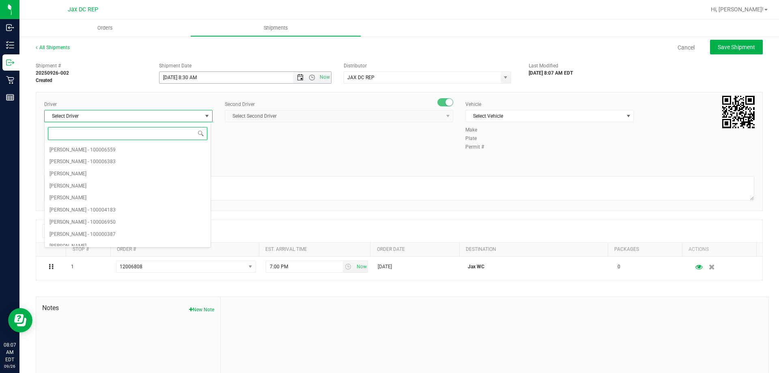
click at [294, 78] on span "Open the date view" at bounding box center [300, 77] width 14 height 6
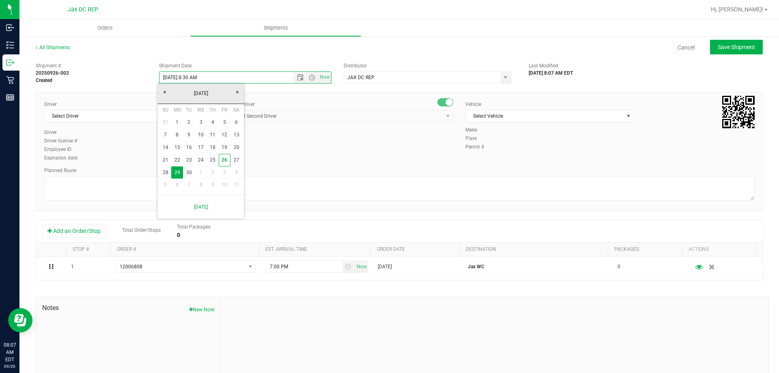
click at [294, 50] on div "Cancel Save Shipment" at bounding box center [423, 47] width 679 height 15
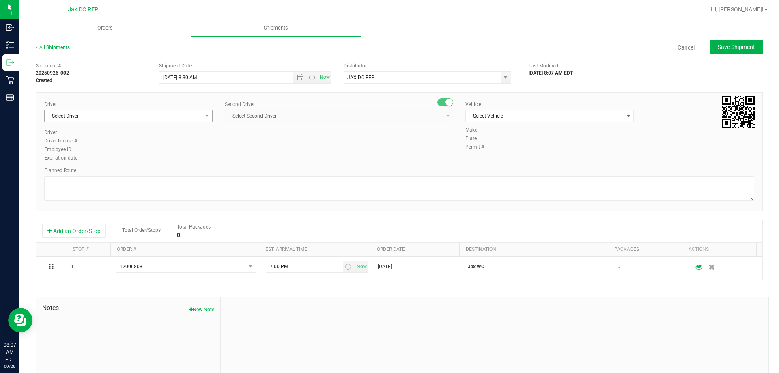
click at [95, 118] on span "Select Driver" at bounding box center [124, 115] width 158 height 11
click at [79, 148] on span "[PERSON_NAME] - 100004909" at bounding box center [83, 150] width 66 height 11
type input "yod"
click at [234, 115] on span "Select Second Driver" at bounding box center [334, 115] width 218 height 11
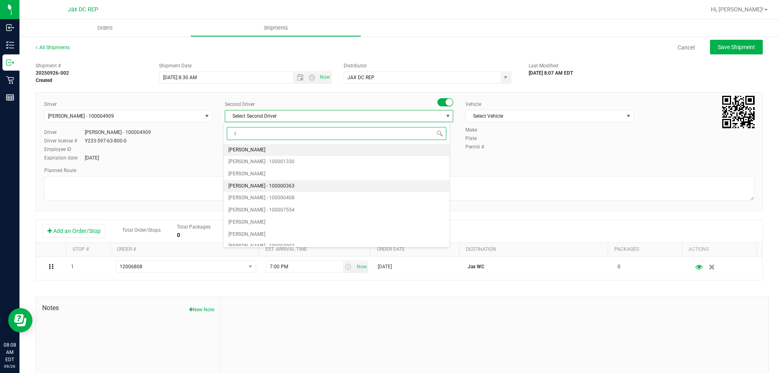
type input "is"
click at [254, 187] on span "[PERSON_NAME] - 100007162" at bounding box center [262, 186] width 66 height 11
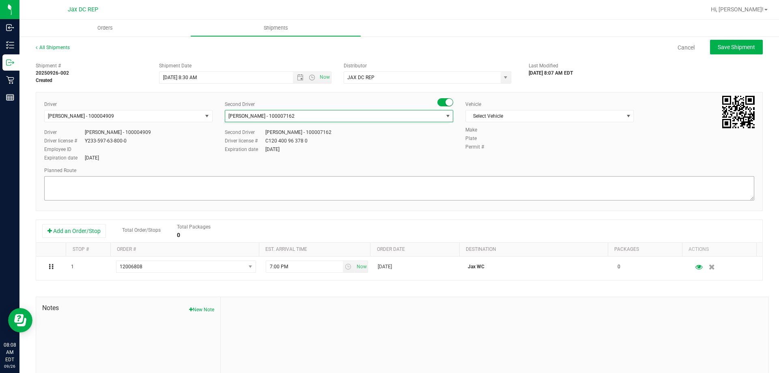
scroll to position [0, 0]
click at [539, 115] on span "Select Vehicle" at bounding box center [545, 115] width 158 height 11
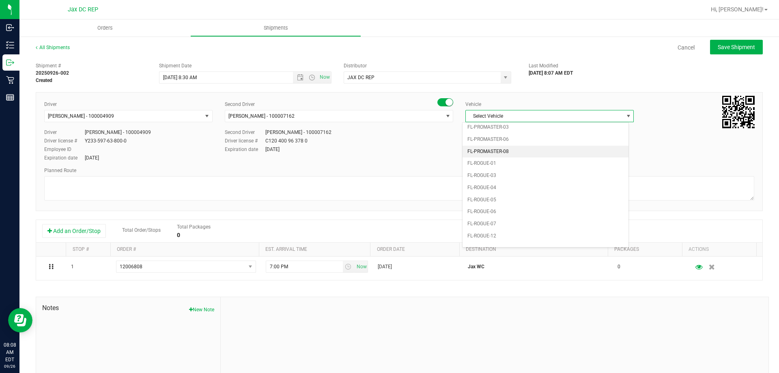
scroll to position [357, 0]
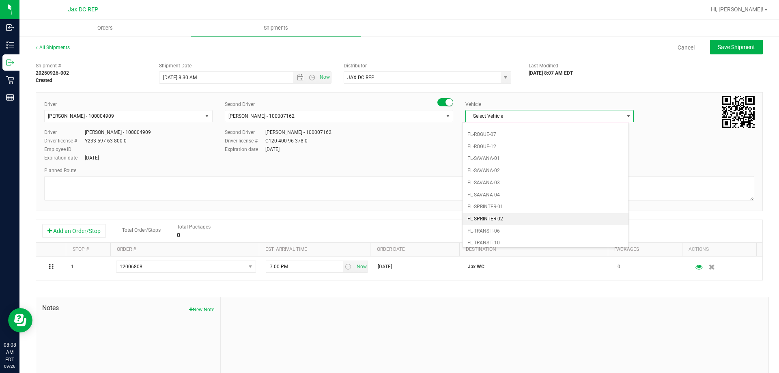
click at [509, 213] on li "FL-SPRINTER-02" at bounding box center [546, 219] width 166 height 12
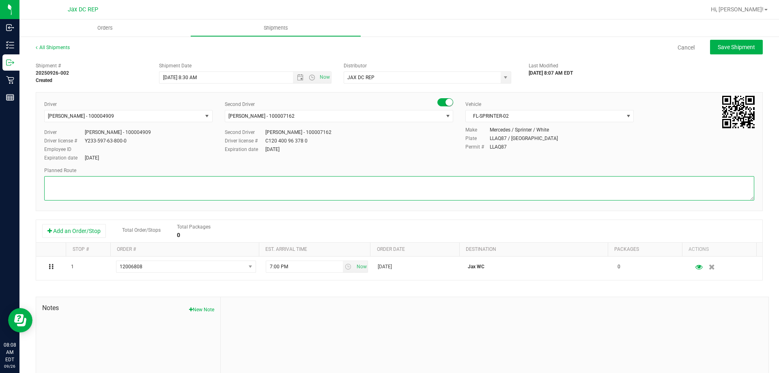
click at [511, 190] on textarea at bounding box center [399, 188] width 710 height 24
type textarea "[GEOGRAPHIC_DATA] WC Totes: Seal# Store Order: 1) [GEOGRAPHIC_DATA] 2) [GEOGRAP…"
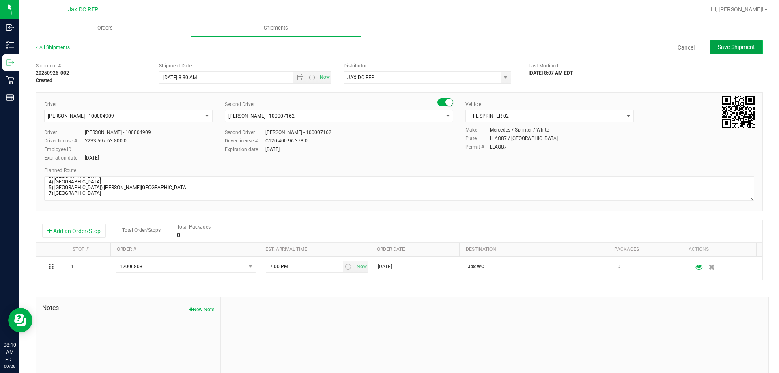
click at [710, 52] on button "Save Shipment" at bounding box center [736, 47] width 53 height 15
type input "[DATE] 12:30 PM"
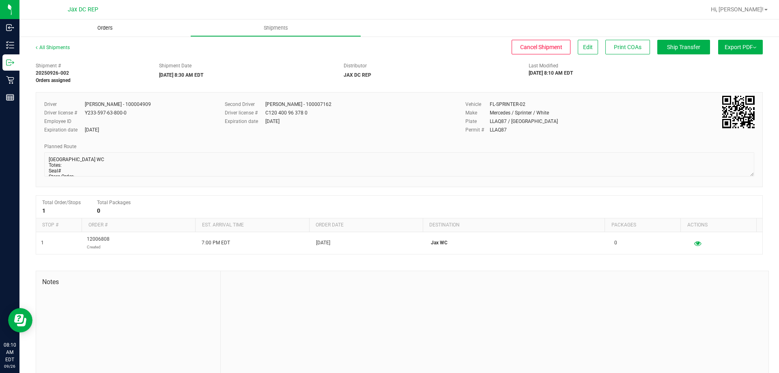
click at [107, 28] on span "Orders" at bounding box center [104, 27] width 37 height 7
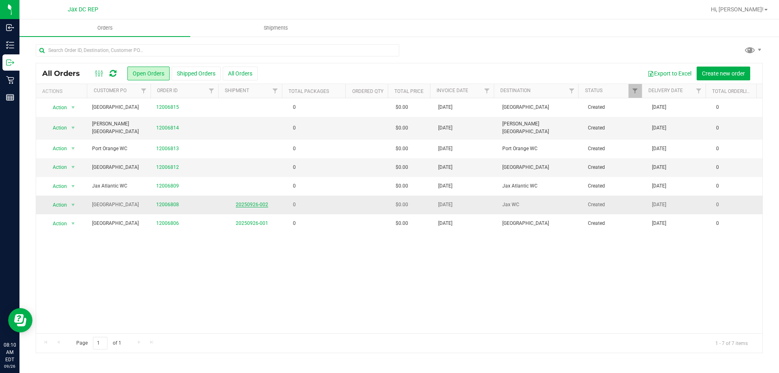
click at [242, 202] on link "20250926-002" at bounding box center [252, 205] width 32 height 6
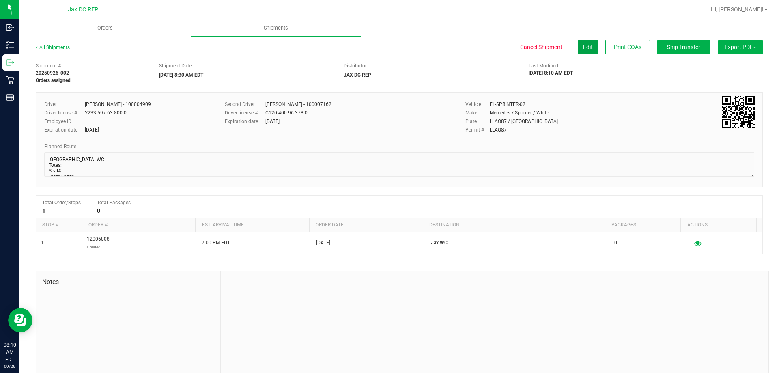
click at [578, 51] on button "Edit" at bounding box center [588, 47] width 20 height 15
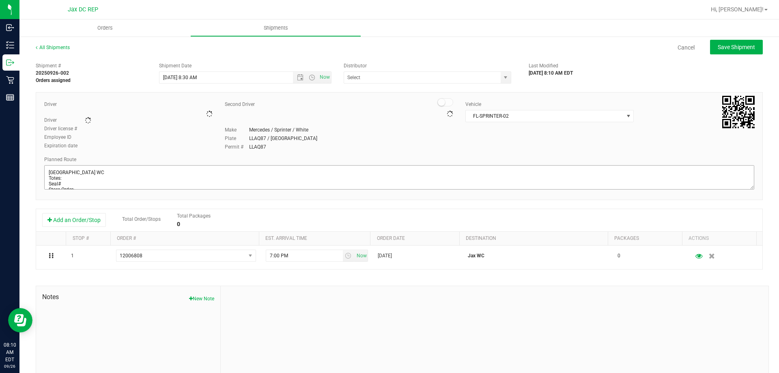
type input "JAX DC REP"
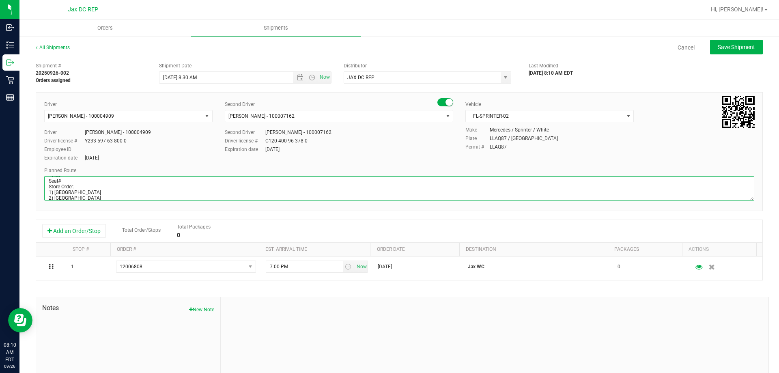
scroll to position [13, 0]
drag, startPoint x: 88, startPoint y: 197, endPoint x: 46, endPoint y: 192, distance: 42.2
click at [46, 192] on textarea at bounding box center [399, 188] width 710 height 24
click at [140, 183] on textarea at bounding box center [399, 188] width 710 height 24
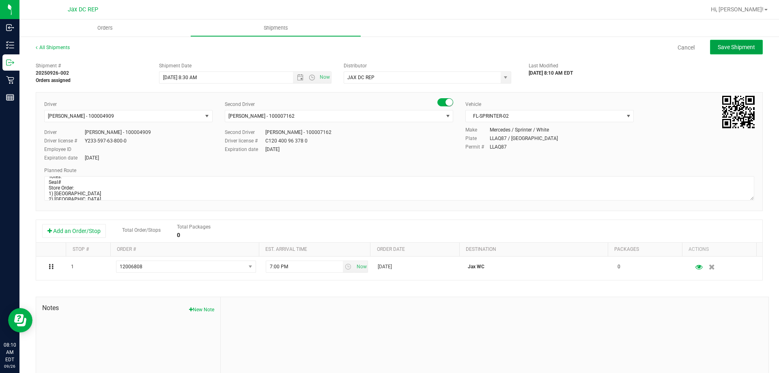
click at [726, 41] on button "Save Shipment" at bounding box center [736, 47] width 53 height 15
type input "[DATE] 12:30 PM"
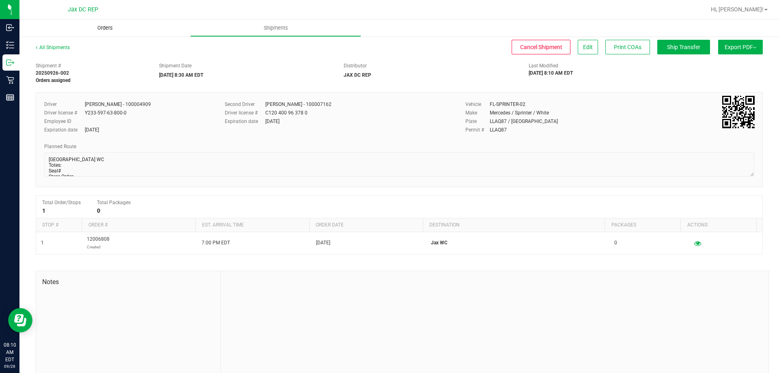
click at [108, 32] on uib-tab-heading "Orders" at bounding box center [104, 27] width 171 height 17
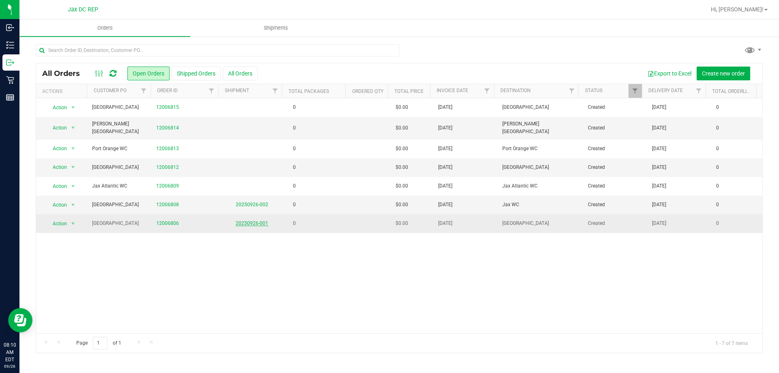
click at [241, 221] on link "20250926-001" at bounding box center [252, 223] width 32 height 6
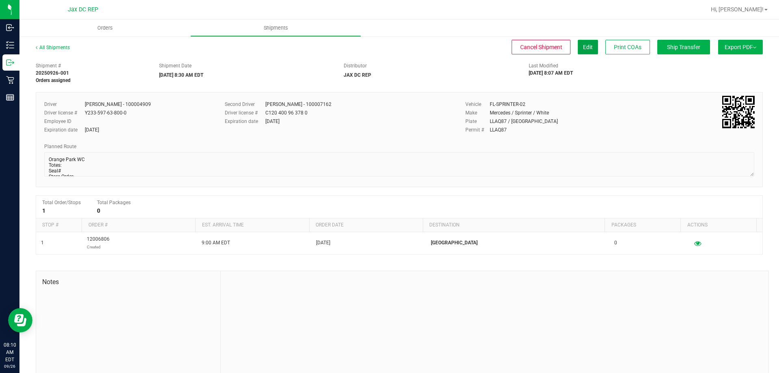
click at [578, 46] on button "Edit" at bounding box center [588, 47] width 20 height 15
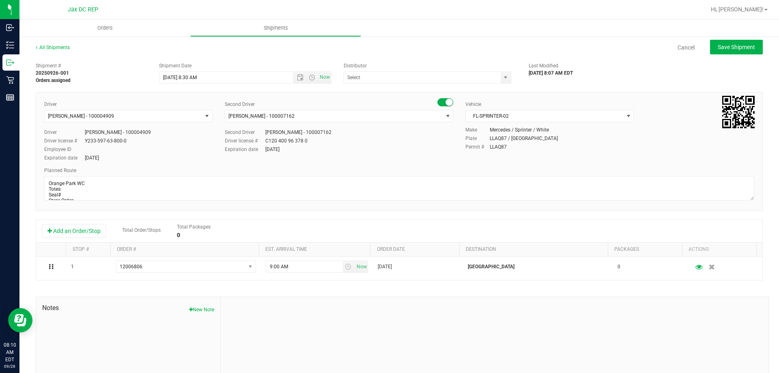
type input "JAX DC REP"
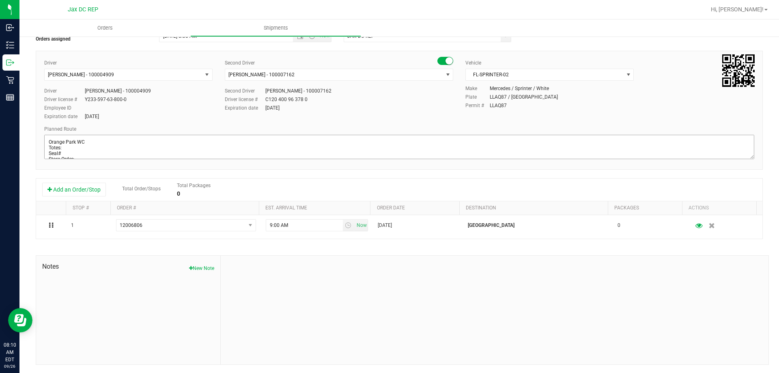
scroll to position [7, 0]
click at [75, 151] on textarea at bounding box center [399, 147] width 710 height 24
paste textarea "1) [GEOGRAPHIC_DATA] WC 2) [GEOGRAPHIC_DATA] 3) Jax Atlantic WC 4) [GEOGRAPHIC_…"
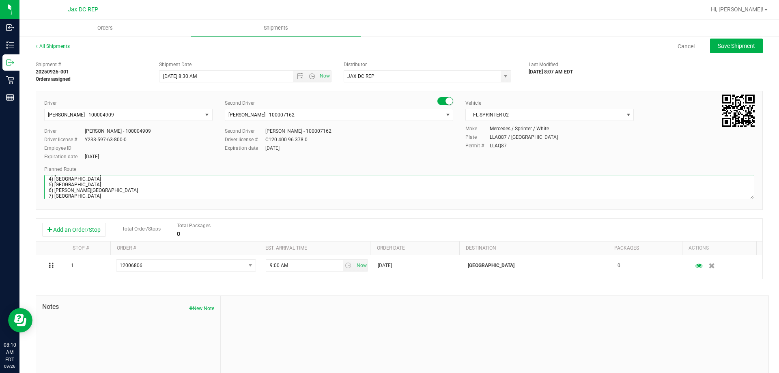
scroll to position [0, 0]
type textarea "[GEOGRAPHIC_DATA] WC Totes: Seal# Store Order: 1) [GEOGRAPHIC_DATA] 2) [GEOGRAP…"
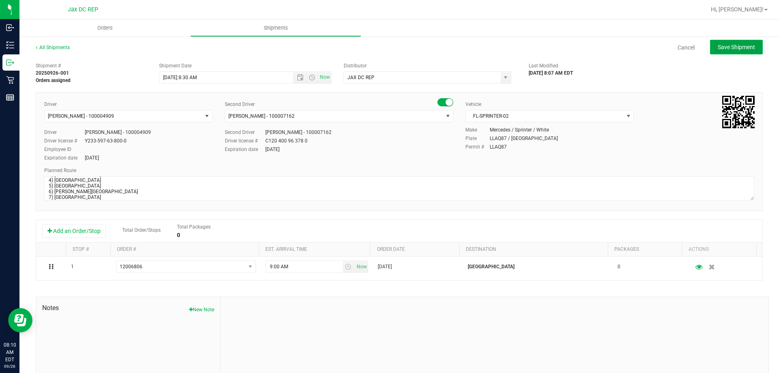
click at [712, 51] on button "Save Shipment" at bounding box center [736, 47] width 53 height 15
type input "[DATE] 12:30 PM"
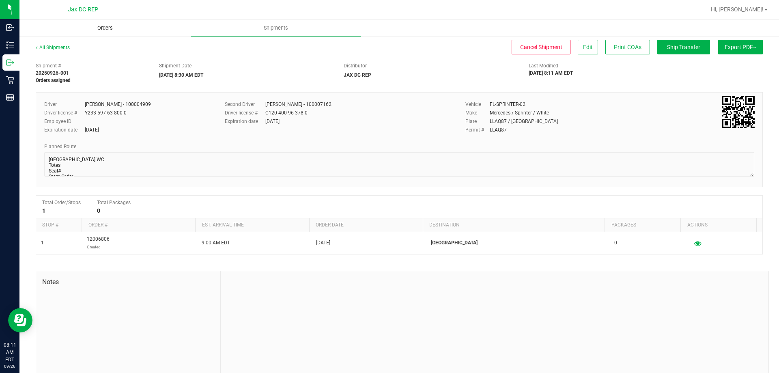
click at [103, 31] on span "Orders" at bounding box center [104, 27] width 37 height 7
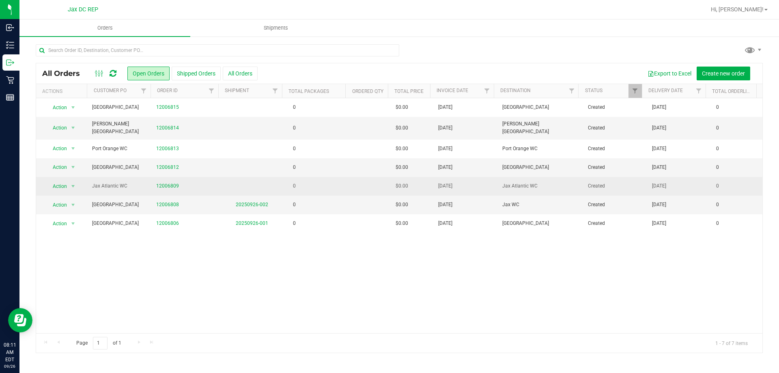
click at [321, 181] on td "0" at bounding box center [316, 186] width 64 height 19
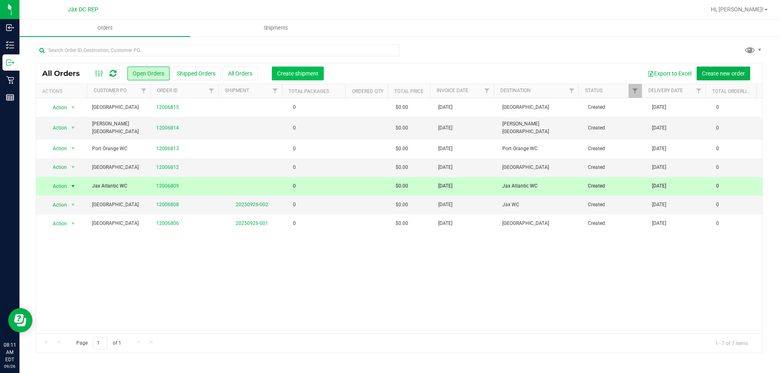
click at [287, 70] on span "Create shipment" at bounding box center [297, 73] width 41 height 6
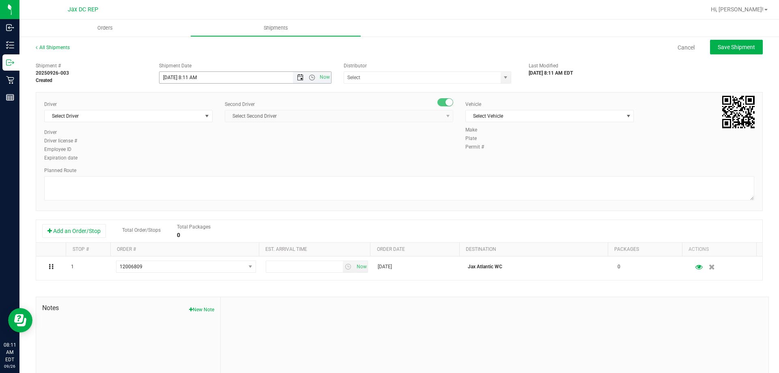
click at [300, 78] on span "Open the date view" at bounding box center [300, 77] width 6 height 6
click at [174, 170] on link "29" at bounding box center [177, 172] width 12 height 13
click at [310, 78] on span "Open the time view" at bounding box center [312, 77] width 6 height 6
click at [176, 149] on li "8:30 AM" at bounding box center [243, 146] width 170 height 11
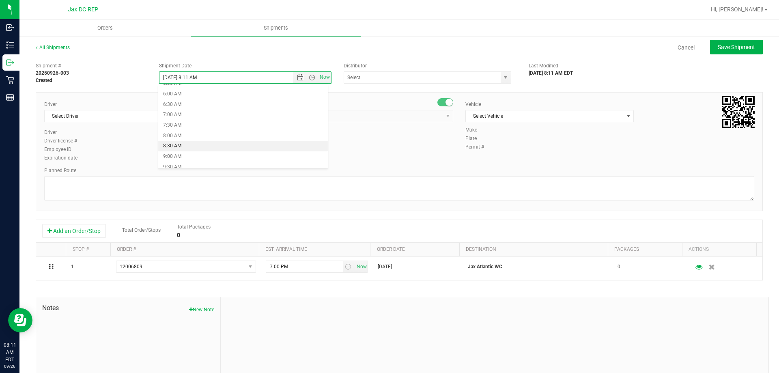
type input "[DATE] 8:30 AM"
click at [388, 76] on input "text" at bounding box center [420, 77] width 152 height 11
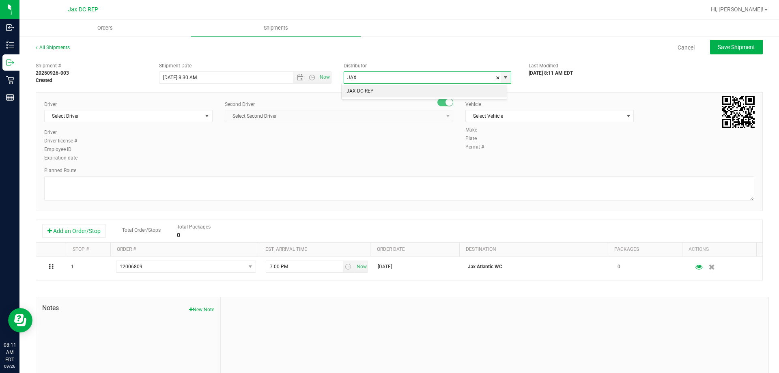
click at [374, 93] on li "JAX DC REP" at bounding box center [424, 91] width 165 height 12
type input "JAX DC REP"
click at [181, 116] on span "Select Driver" at bounding box center [124, 115] width 158 height 11
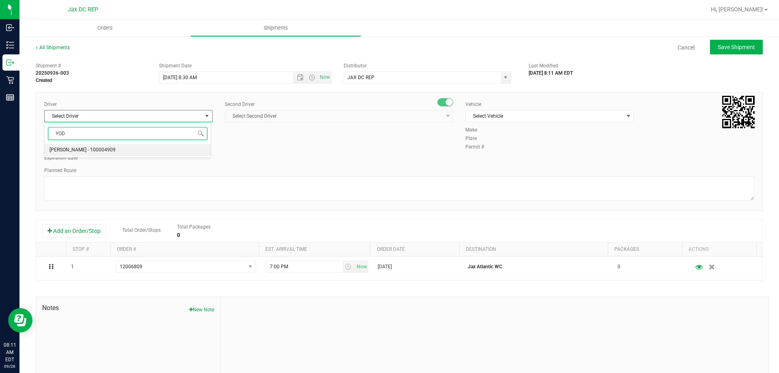
click at [77, 154] on span "[PERSON_NAME] - 100004909" at bounding box center [83, 150] width 66 height 11
type input "YOD"
click at [331, 108] on div "Second Driver Select Second Driver Select Second Driver [PERSON_NAME] - 1000065…" at bounding box center [339, 115] width 229 height 28
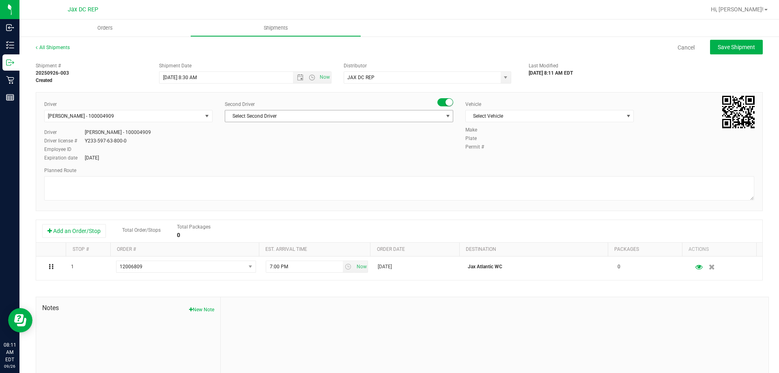
click at [323, 115] on span "Select Second Driver" at bounding box center [334, 115] width 218 height 11
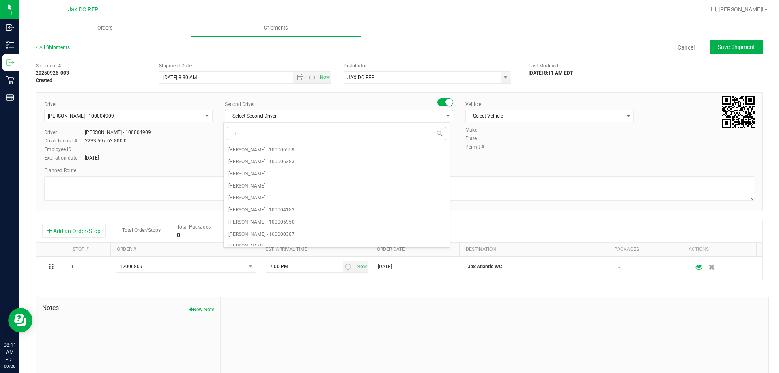
type input "IS"
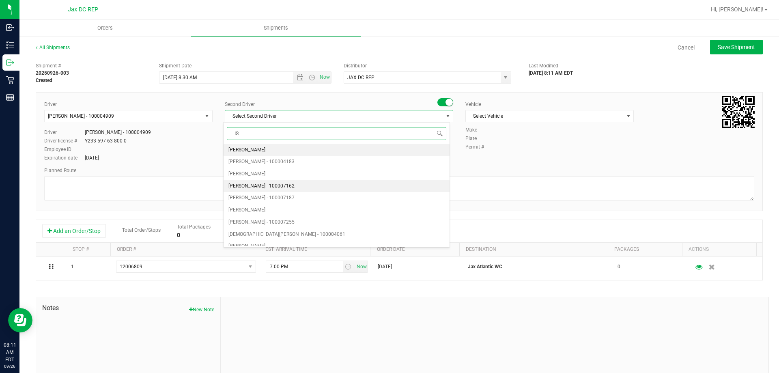
click at [257, 186] on span "[PERSON_NAME] - 100007162" at bounding box center [262, 186] width 66 height 11
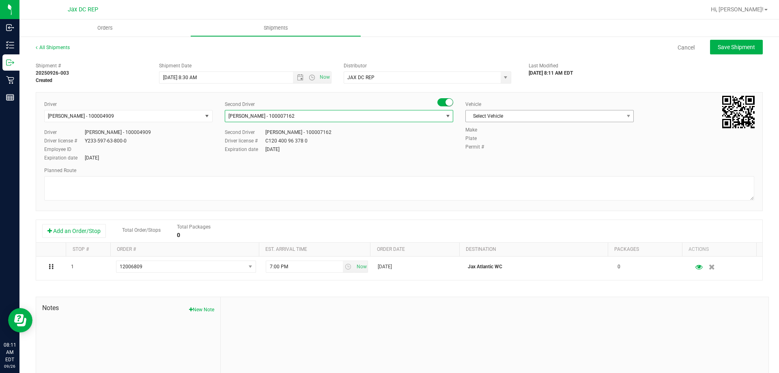
scroll to position [0, 0]
click at [527, 115] on span "Select Vehicle" at bounding box center [545, 115] width 158 height 11
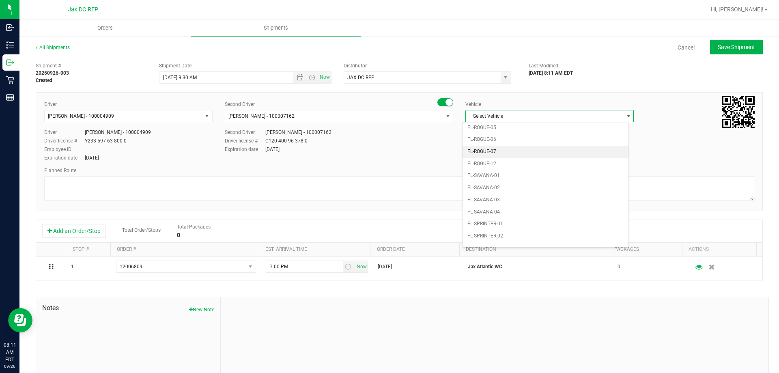
scroll to position [357, 0]
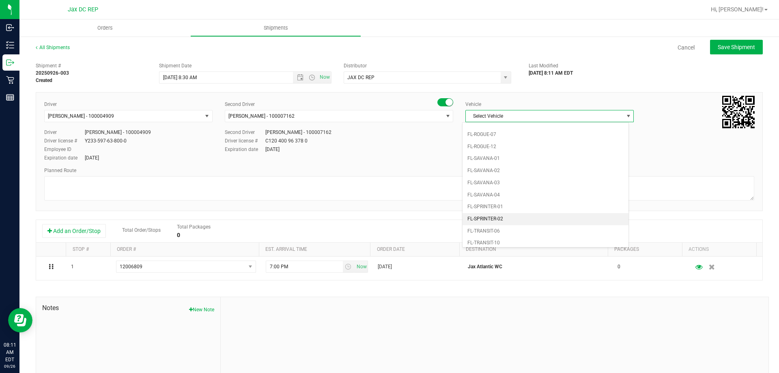
click at [490, 220] on li "FL-SPRINTER-02" at bounding box center [546, 219] width 166 height 12
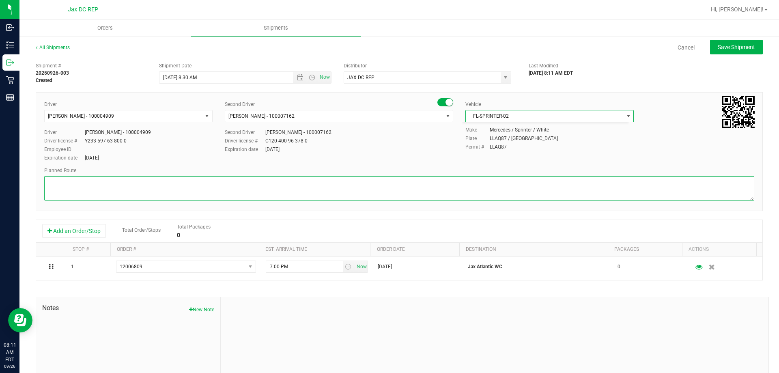
click at [496, 181] on textarea at bounding box center [399, 188] width 710 height 24
paste textarea "1) [GEOGRAPHIC_DATA] WC 2) [GEOGRAPHIC_DATA] 3) Jax Atlantic WC 4) [GEOGRAPHIC_…"
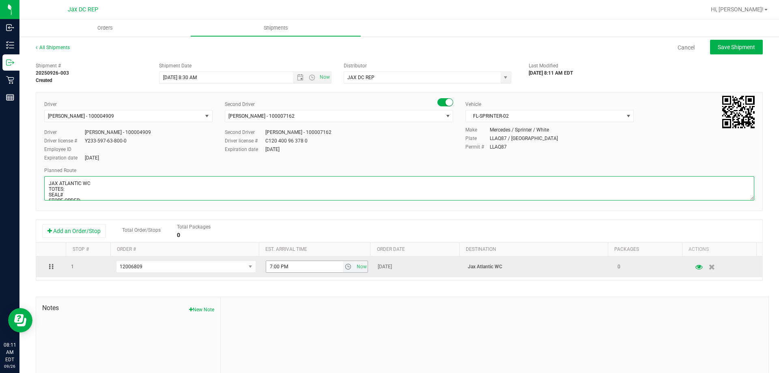
click at [345, 267] on span "select" at bounding box center [348, 266] width 6 height 6
type textarea "JAX ATLANTIC WC TOTES: SEAL# STORE ORDER: 1) [GEOGRAPHIC_DATA] 2) [GEOGRAPHIC_D…"
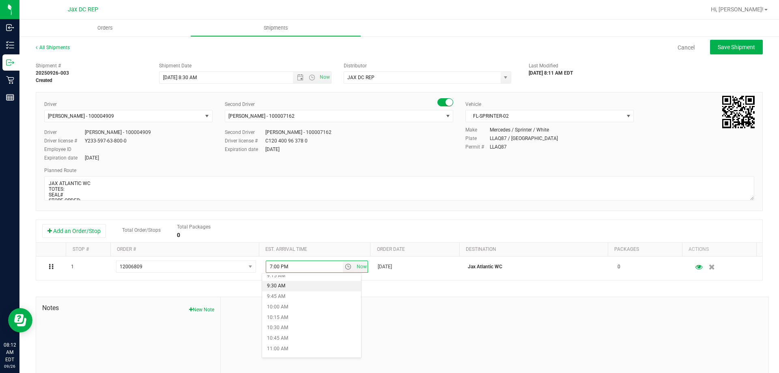
scroll to position [406, 0]
click at [300, 290] on li "10:00 AM" at bounding box center [311, 292] width 99 height 11
click at [723, 47] on span "Save Shipment" at bounding box center [736, 47] width 37 height 6
type input "[DATE] 12:30 PM"
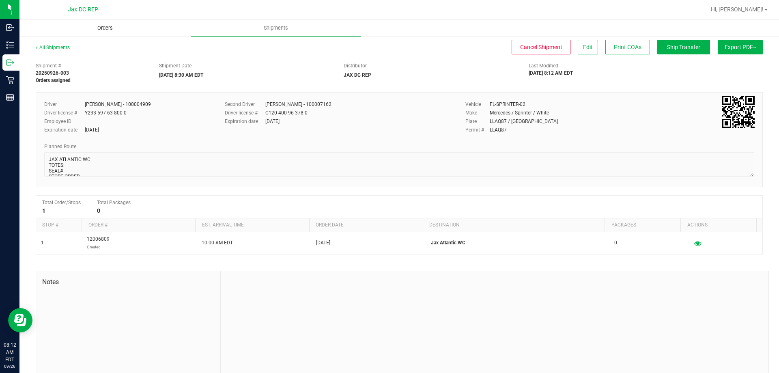
click at [112, 25] on span "Orders" at bounding box center [104, 27] width 37 height 7
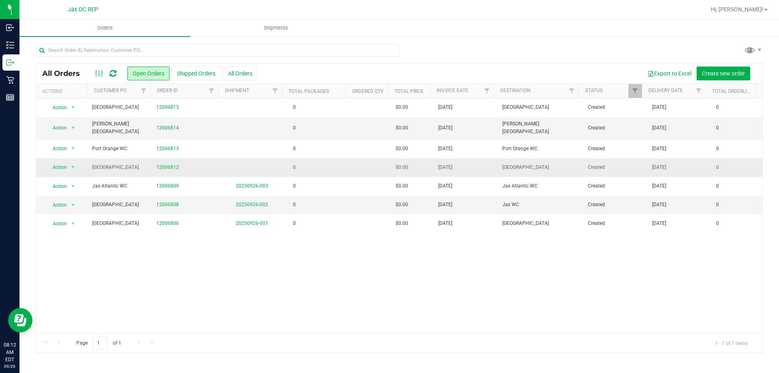
click at [321, 168] on td "0" at bounding box center [316, 167] width 64 height 19
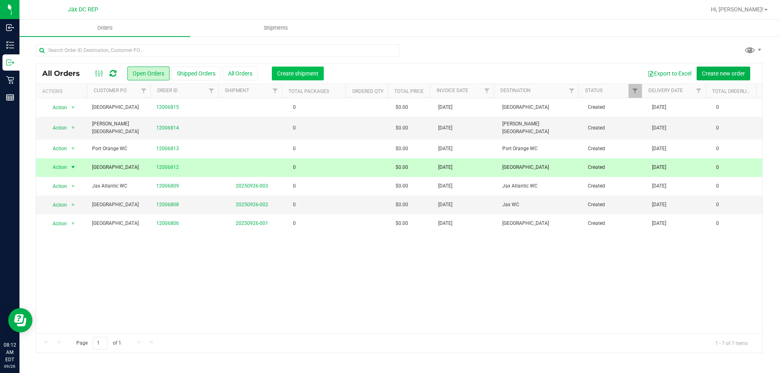
click at [290, 71] on span "Create shipment" at bounding box center [297, 73] width 41 height 6
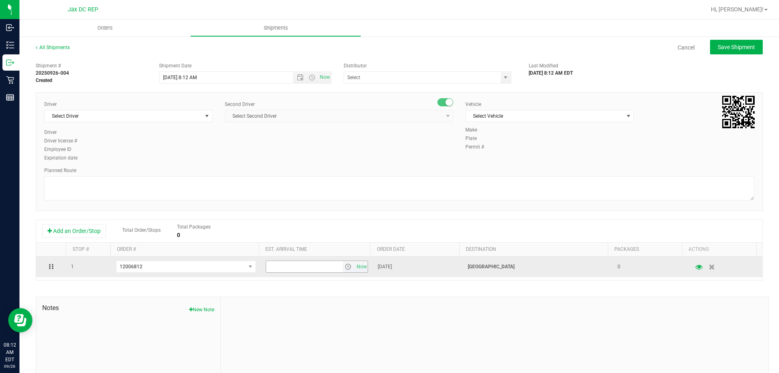
click at [344, 271] on span "select" at bounding box center [349, 266] width 12 height 11
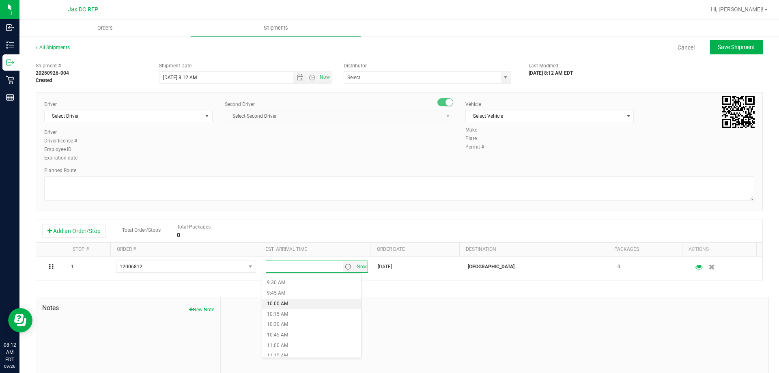
scroll to position [406, 0]
click at [285, 335] on li "11:00 AM" at bounding box center [311, 333] width 99 height 11
click at [297, 77] on span "Open the date view" at bounding box center [300, 77] width 6 height 6
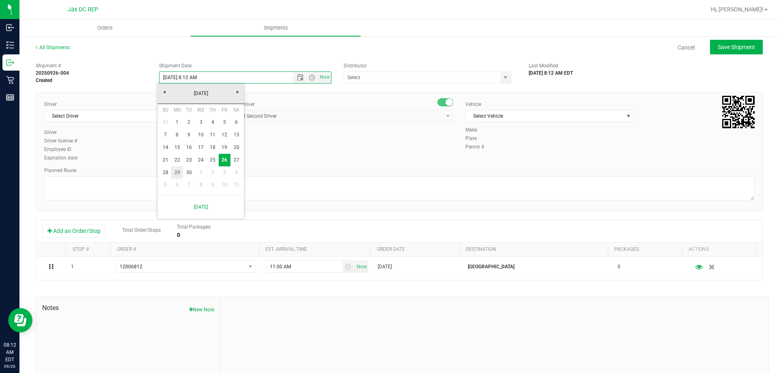
drag, startPoint x: 178, startPoint y: 172, endPoint x: 192, endPoint y: 165, distance: 15.4
click at [178, 173] on link "29" at bounding box center [177, 172] width 12 height 13
click at [310, 77] on span "Open the time view" at bounding box center [312, 77] width 6 height 6
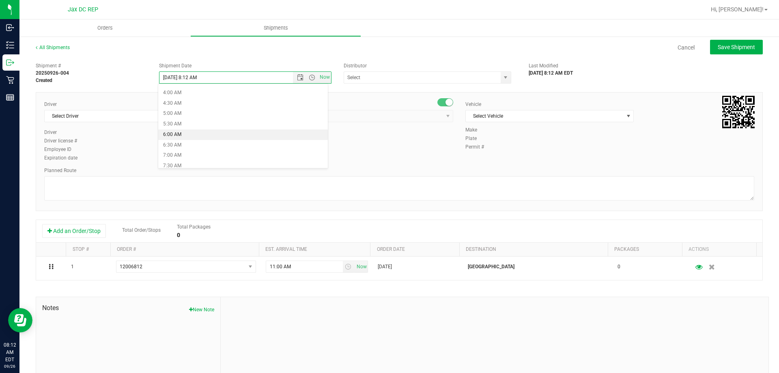
scroll to position [122, 0]
click at [176, 147] on li "8:30 AM" at bounding box center [243, 146] width 170 height 11
type input "[DATE] 8:30 AM"
click at [384, 80] on input "text" at bounding box center [420, 77] width 152 height 11
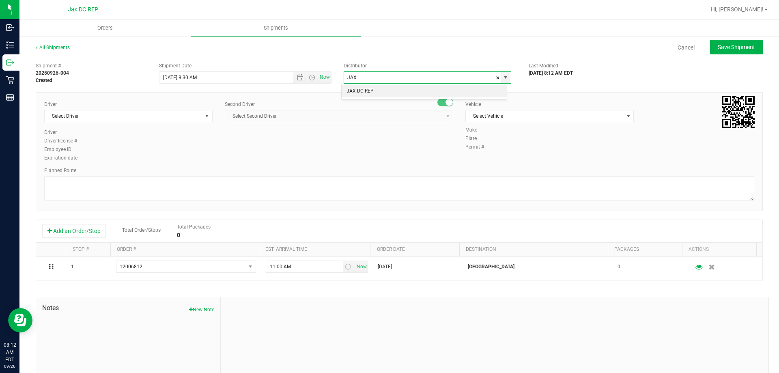
click at [364, 95] on li "JAX DC REP" at bounding box center [424, 91] width 165 height 12
type input "JAX DC REP"
click at [179, 117] on span "Select Driver" at bounding box center [124, 115] width 158 height 11
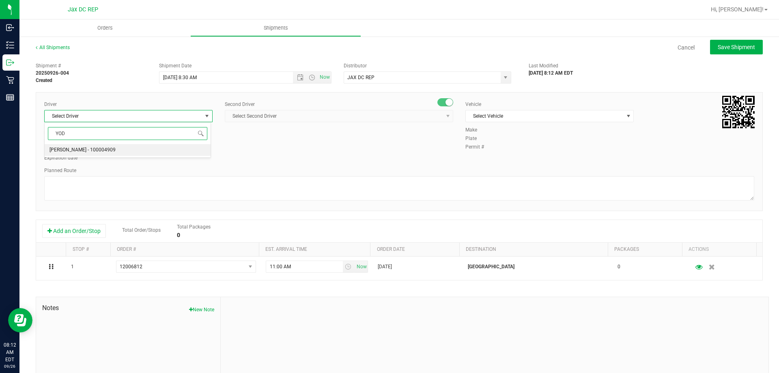
click at [62, 145] on span "[PERSON_NAME] - 100004909" at bounding box center [83, 150] width 66 height 11
type input "YOD"
click at [255, 119] on span "Select Second Driver" at bounding box center [334, 115] width 218 height 11
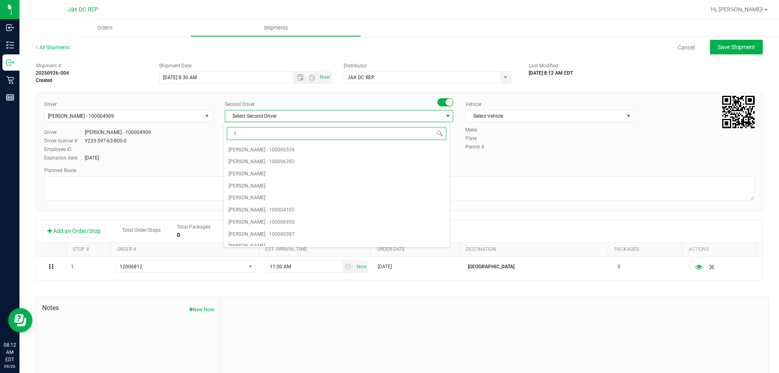
type input "IS"
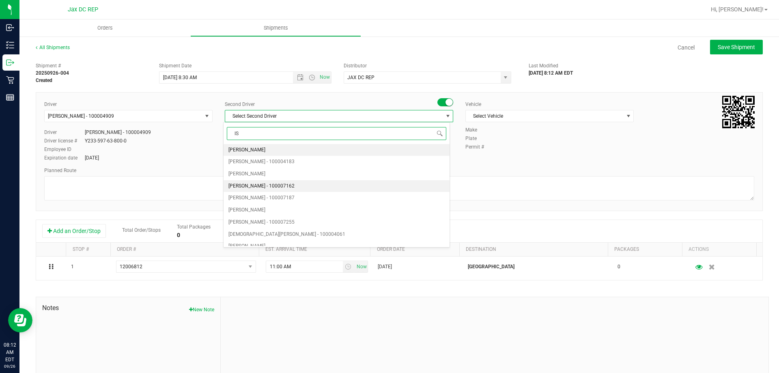
click at [260, 190] on span "[PERSON_NAME] - 100007162" at bounding box center [262, 186] width 66 height 11
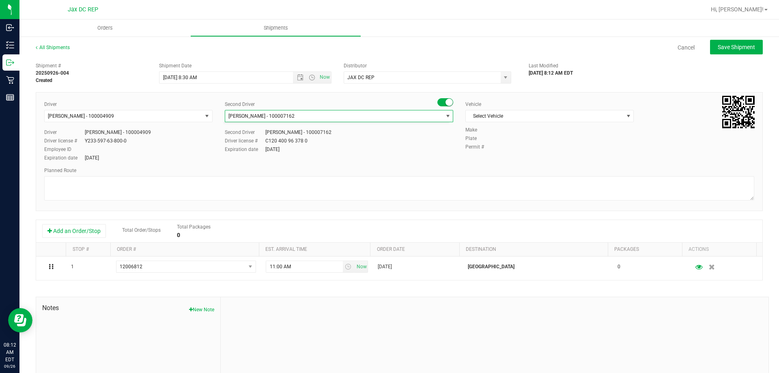
scroll to position [526, 0]
click at [505, 113] on span "Select Vehicle" at bounding box center [545, 115] width 158 height 11
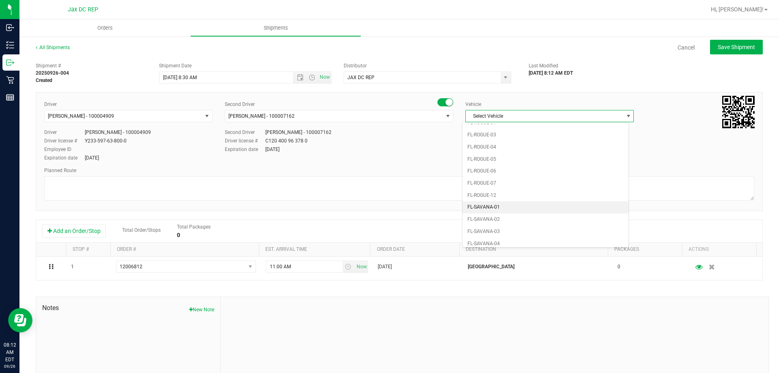
scroll to position [349, 0]
click at [487, 230] on li "FL-SPRINTER-02" at bounding box center [546, 227] width 166 height 12
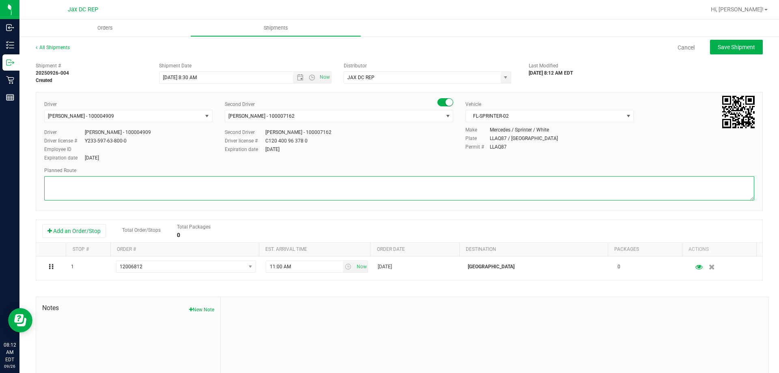
click at [465, 193] on textarea at bounding box center [399, 188] width 710 height 24
paste textarea "1) [GEOGRAPHIC_DATA] WC 2) [GEOGRAPHIC_DATA] 3) Jax Atlantic WC 4) [GEOGRAPHIC_…"
type textarea "Palm Coast WC Totes: Seal# Store Order : 1) [GEOGRAPHIC_DATA] 2) [GEOGRAPHIC_DA…"
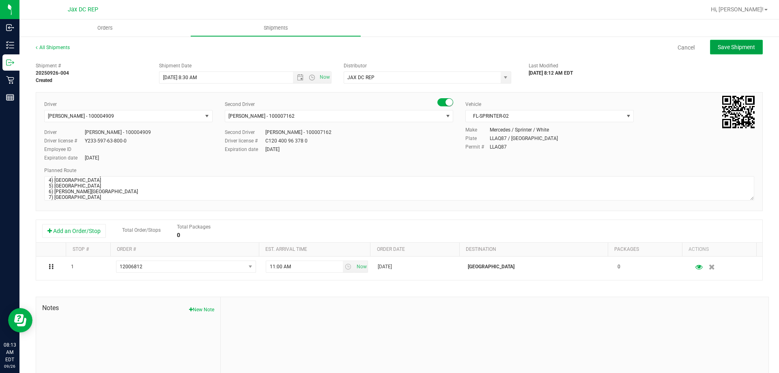
click at [720, 44] on span "Save Shipment" at bounding box center [736, 47] width 37 height 6
type input "[DATE] 12:30 PM"
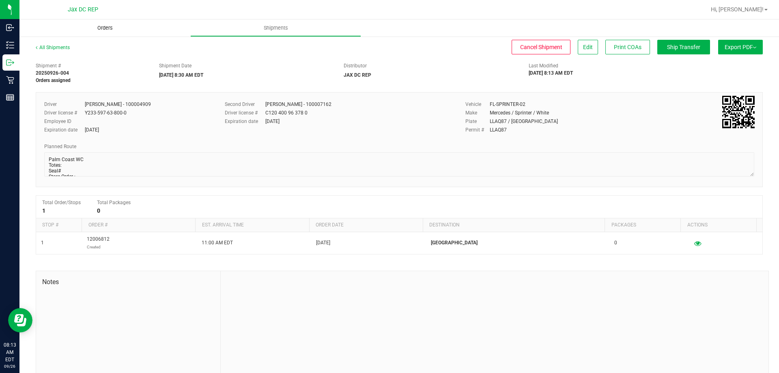
click at [95, 27] on span "Orders" at bounding box center [104, 27] width 37 height 7
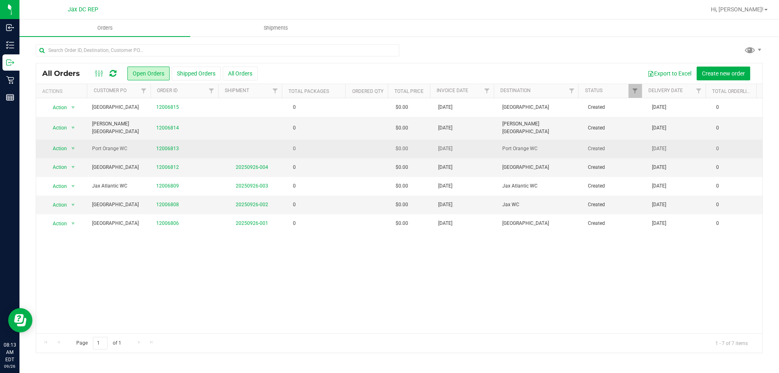
click at [329, 140] on td "0" at bounding box center [316, 149] width 64 height 19
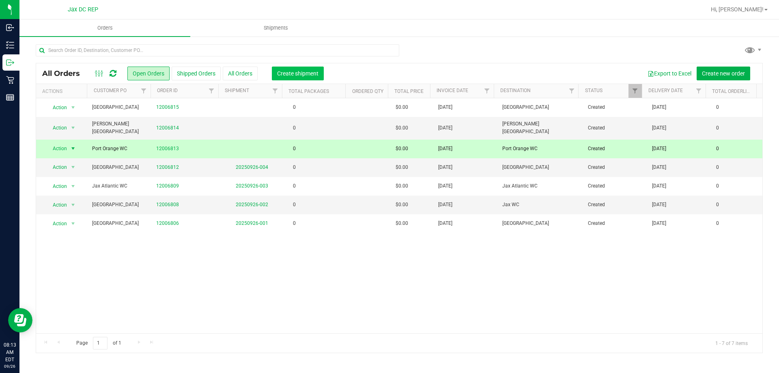
click at [294, 66] on div "All Orders Open Orders Shipped Orders All Orders Create shipment Export to Exce…" at bounding box center [399, 73] width 727 height 20
click at [294, 69] on button "Create shipment" at bounding box center [298, 74] width 52 height 14
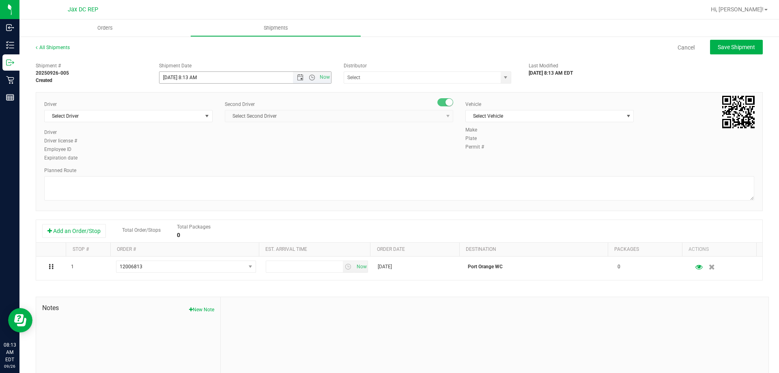
click at [301, 74] on span "Now" at bounding box center [312, 77] width 38 height 11
click at [298, 80] on span "Open the date view" at bounding box center [300, 77] width 6 height 6
click at [179, 170] on link "29" at bounding box center [177, 172] width 12 height 13
click at [310, 76] on span "Open the time view" at bounding box center [312, 77] width 6 height 6
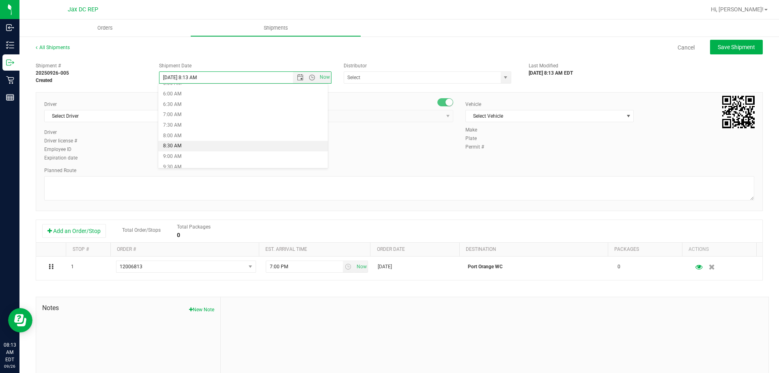
click at [205, 142] on li "8:30 AM" at bounding box center [243, 146] width 170 height 11
type input "[DATE] 8:30 AM"
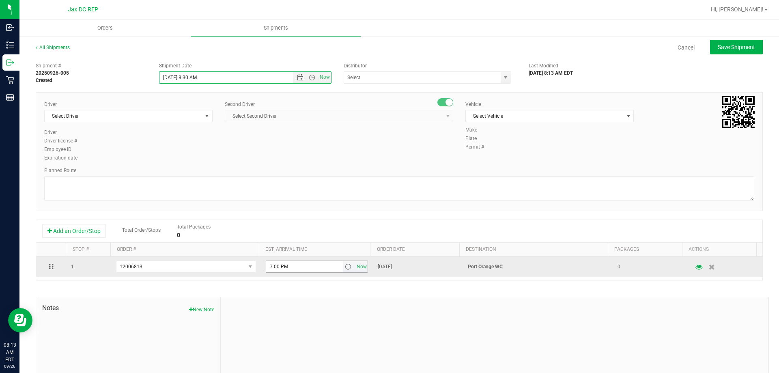
click at [345, 266] on span "select" at bounding box center [348, 266] width 6 height 6
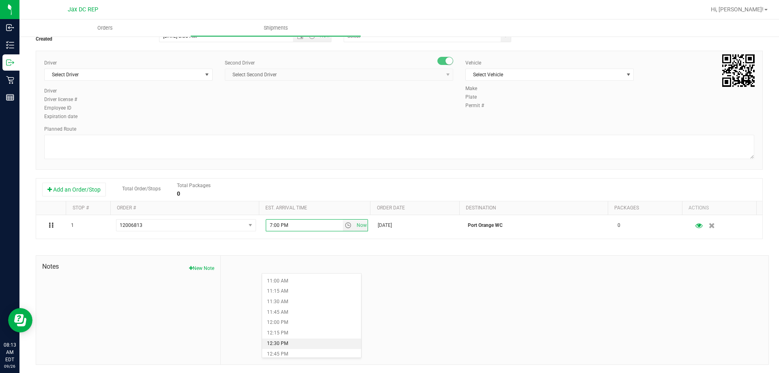
scroll to position [447, 0]
click at [293, 310] on li "11:30 AM" at bounding box center [311, 314] width 99 height 11
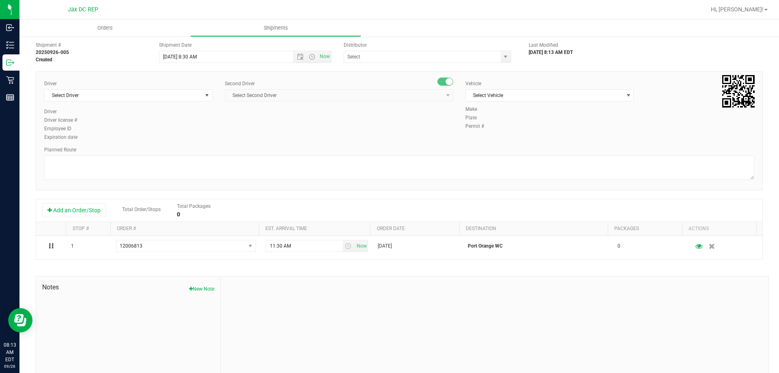
scroll to position [0, 0]
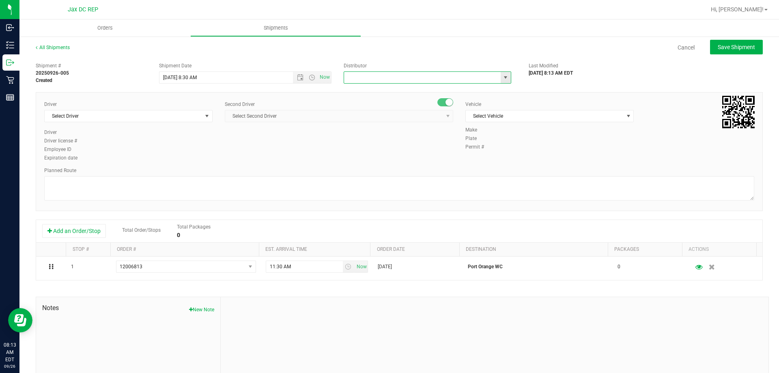
click at [382, 75] on input "text" at bounding box center [420, 77] width 152 height 11
click at [388, 92] on li "JAX DC REP" at bounding box center [424, 91] width 165 height 12
type input "JAX DC REP"
click at [140, 117] on span "Select Driver" at bounding box center [124, 115] width 158 height 11
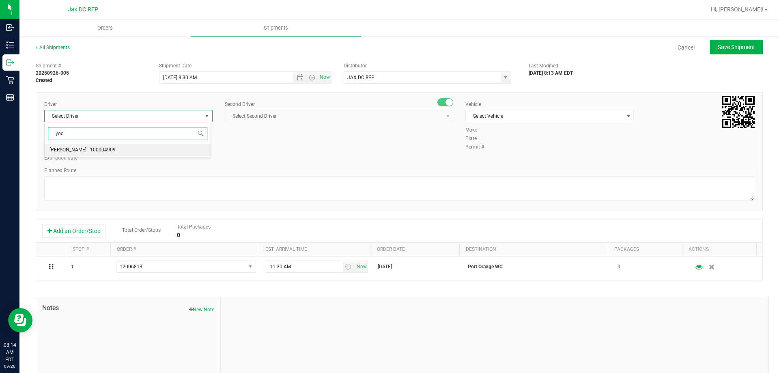
click at [68, 147] on span "[PERSON_NAME] - 100004909" at bounding box center [83, 150] width 66 height 11
type input "yod"
click at [259, 121] on span "Select Second Driver" at bounding box center [334, 115] width 218 height 11
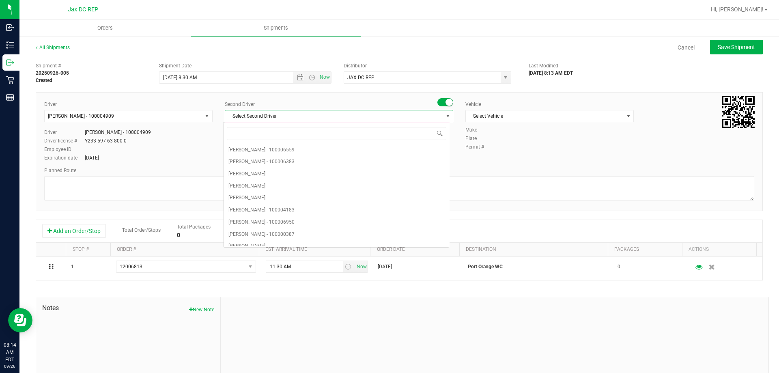
click at [262, 110] on div "Second Driver Select Second Driver Select Second Driver [PERSON_NAME] - 1000065…" at bounding box center [339, 115] width 229 height 28
click at [263, 119] on span "Select Second Driver" at bounding box center [334, 115] width 218 height 11
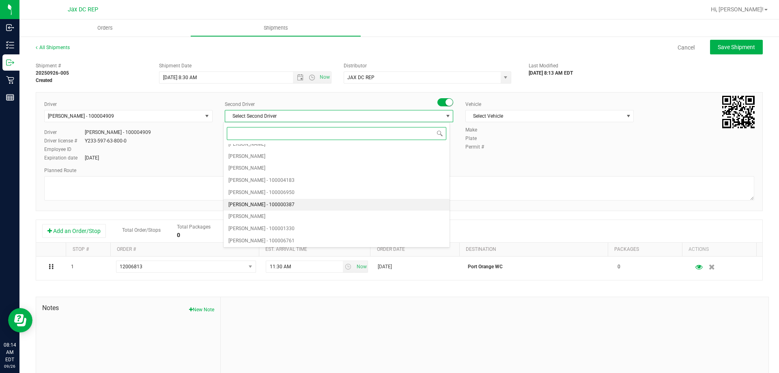
scroll to position [41, 0]
type input "is"
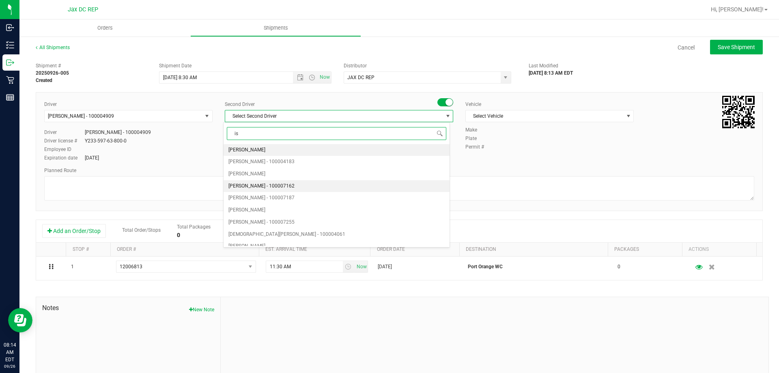
click at [247, 188] on span "[PERSON_NAME] - 100007162" at bounding box center [262, 186] width 66 height 11
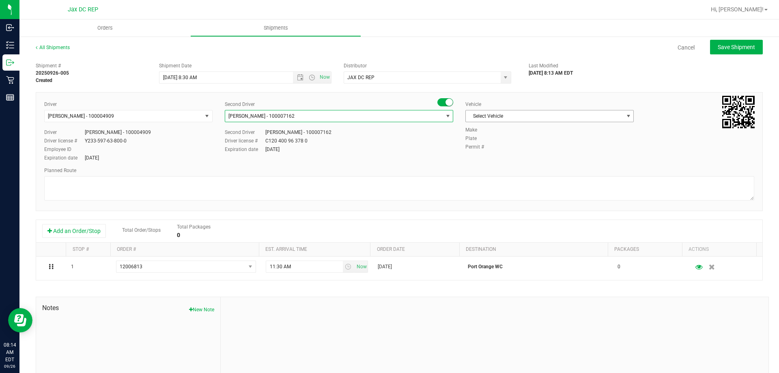
click at [490, 116] on span "Select Vehicle" at bounding box center [545, 115] width 158 height 11
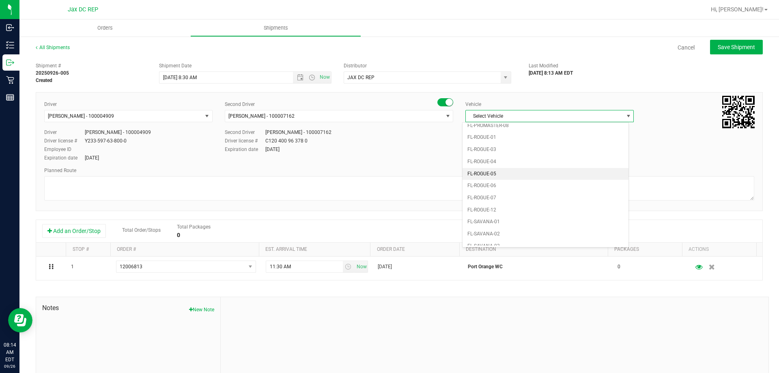
scroll to position [357, 0]
click at [500, 218] on li "FL-SPRINTER-02" at bounding box center [546, 219] width 166 height 12
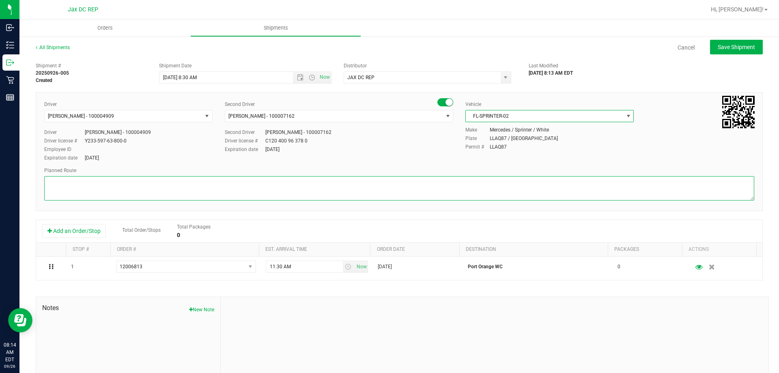
click at [112, 188] on textarea at bounding box center [399, 188] width 710 height 24
paste textarea "1) [GEOGRAPHIC_DATA] WC 2) [GEOGRAPHIC_DATA] 3) Jax Atlantic WC 4) [GEOGRAPHIC_…"
type textarea "Port Orange WC TOTES: SEAL# STORE ORDER: 1) [GEOGRAPHIC_DATA] WC 2) [GEOGRAPHIC…"
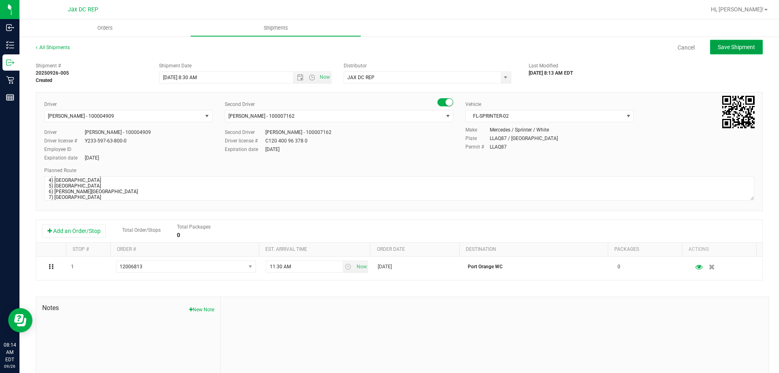
click at [726, 50] on span "Save Shipment" at bounding box center [736, 47] width 37 height 6
type input "[DATE] 12:30 PM"
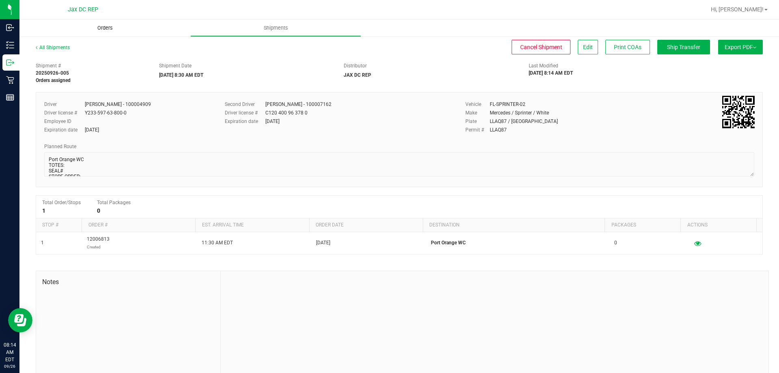
click at [99, 27] on span "Orders" at bounding box center [104, 27] width 37 height 7
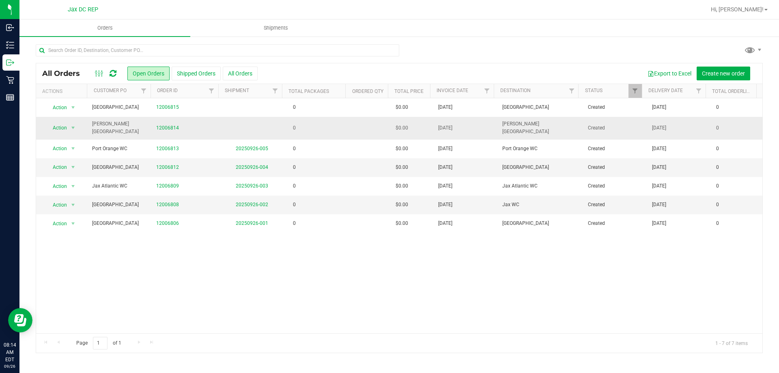
click at [334, 126] on td "0" at bounding box center [316, 128] width 64 height 22
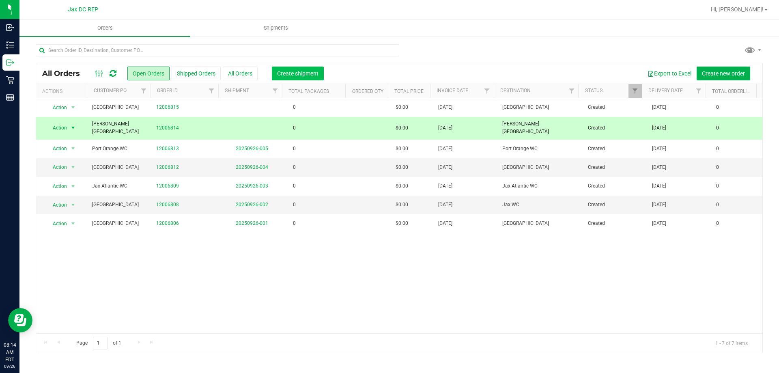
click at [291, 73] on span "Create shipment" at bounding box center [297, 73] width 41 height 6
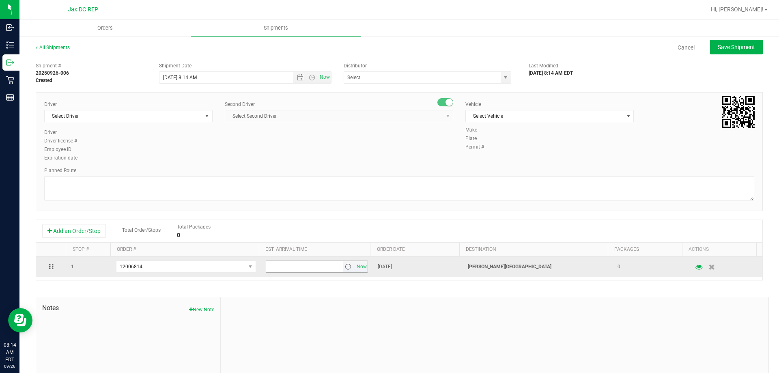
click at [345, 268] on span "select" at bounding box center [348, 266] width 6 height 6
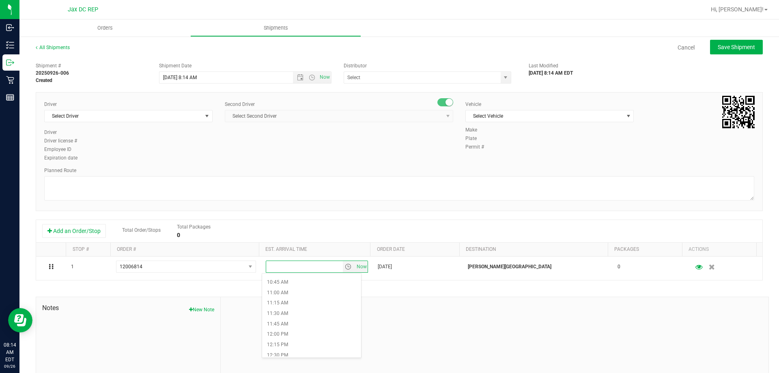
scroll to position [487, 0]
click at [300, 334] on li "1:00 PM" at bounding box center [311, 335] width 99 height 11
click at [296, 74] on span "Now" at bounding box center [312, 77] width 38 height 11
click at [298, 78] on span "Open the date view" at bounding box center [300, 77] width 6 height 6
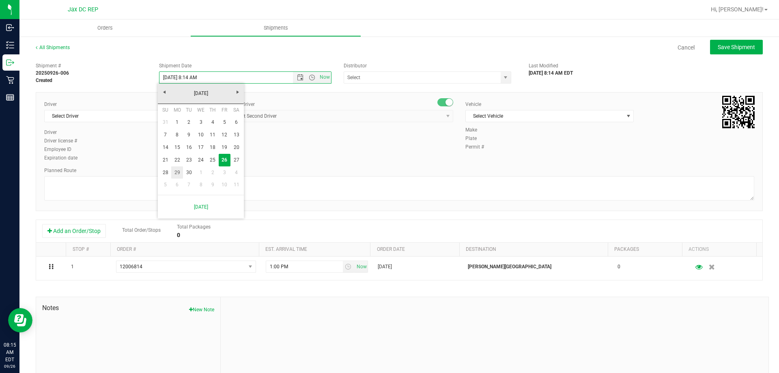
click at [179, 173] on link "29" at bounding box center [177, 172] width 12 height 13
click at [310, 78] on span "Open the time view" at bounding box center [312, 77] width 6 height 6
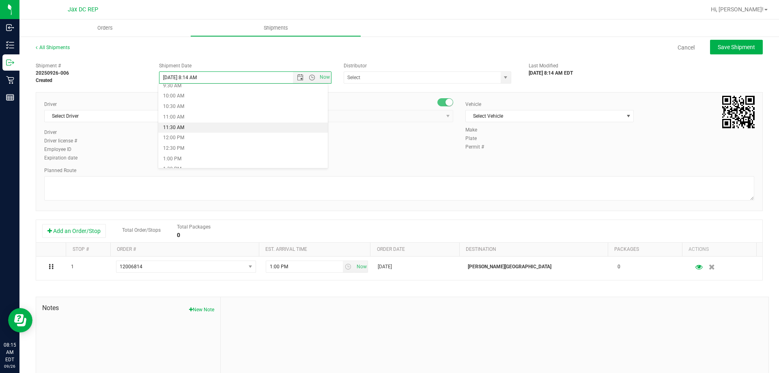
scroll to position [162, 0]
click at [180, 104] on li "8:30 AM" at bounding box center [243, 105] width 170 height 11
type input "[DATE] 8:30 AM"
click at [425, 83] on span at bounding box center [428, 77] width 168 height 12
click at [413, 84] on div "Shipment # 20250926-006 Created Shipment Date [DATE] 8:30 AM Now Distributor 37…" at bounding box center [399, 232] width 727 height 348
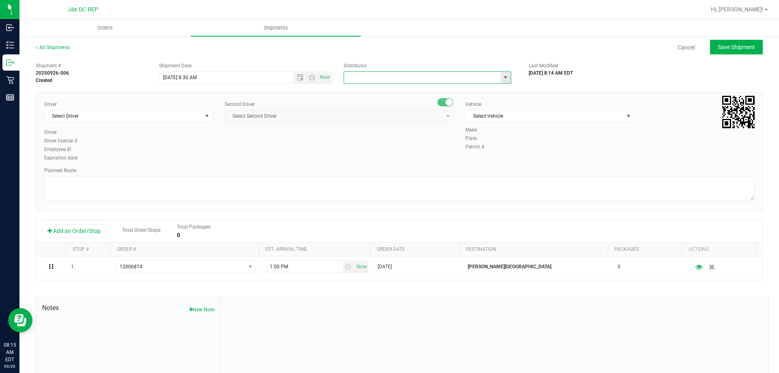
click at [408, 80] on input "text" at bounding box center [420, 77] width 152 height 11
click at [369, 88] on li "JAX DC REP" at bounding box center [424, 91] width 165 height 12
type input "JAX DC REP"
click at [116, 119] on span "Select Driver" at bounding box center [124, 115] width 158 height 11
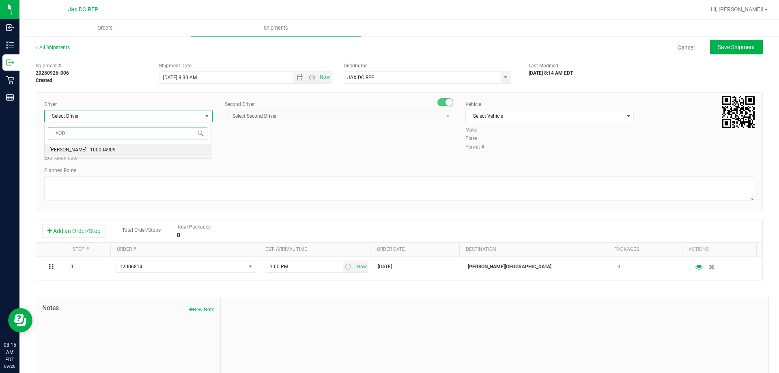
click at [99, 148] on span "[PERSON_NAME] - 100004909" at bounding box center [83, 150] width 66 height 11
type input "YOD"
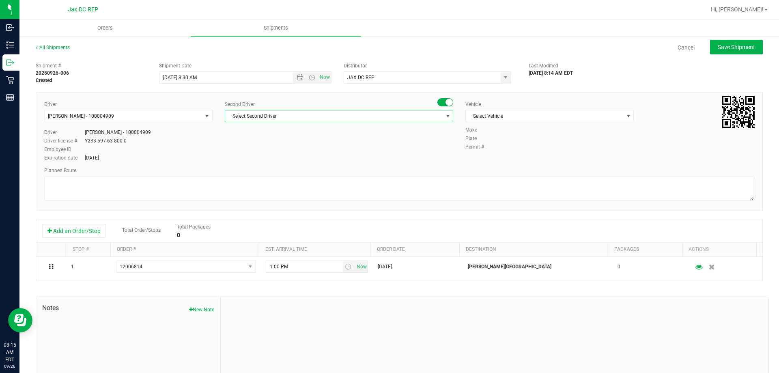
click at [237, 115] on span "Select Second Driver" at bounding box center [334, 115] width 218 height 11
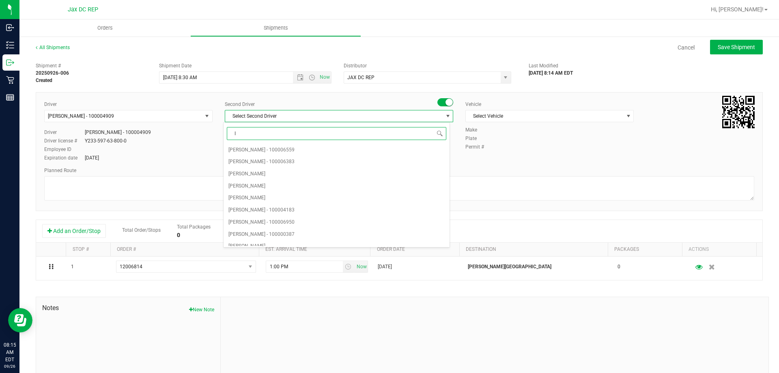
type input "IS"
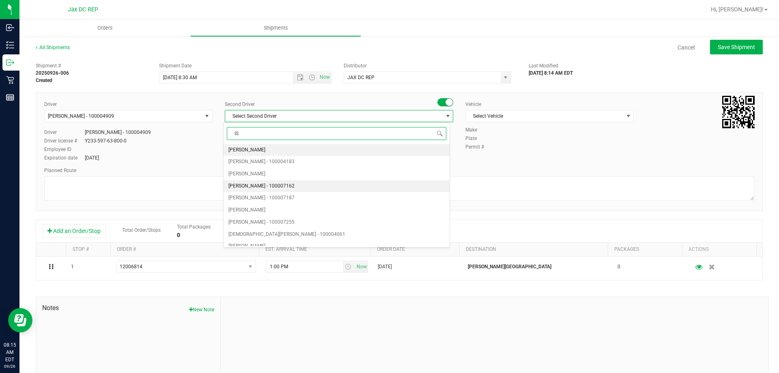
click at [257, 186] on span "[PERSON_NAME] - 100007162" at bounding box center [262, 186] width 66 height 11
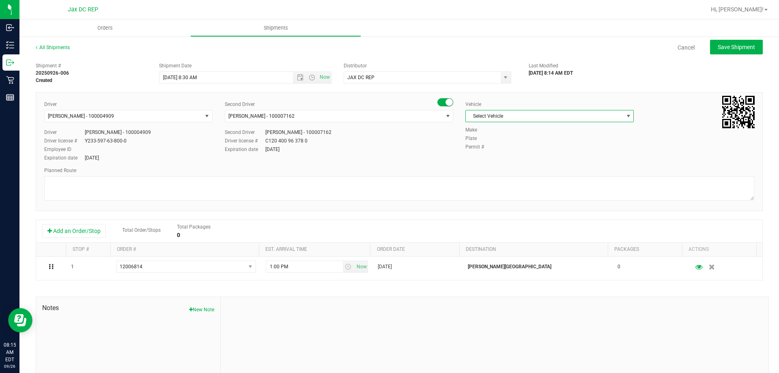
click at [486, 119] on span "Select Vehicle" at bounding box center [545, 115] width 158 height 11
click at [489, 161] on li "FL-SPRINTER-02" at bounding box center [546, 161] width 166 height 12
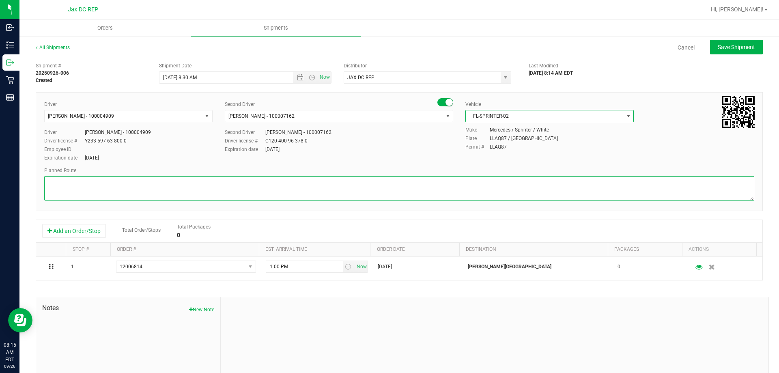
click at [474, 185] on textarea at bounding box center [399, 188] width 710 height 24
type textarea "m"
type textarea ","
paste textarea "1) [GEOGRAPHIC_DATA] WC 2) [GEOGRAPHIC_DATA] 3) Jax Atlantic WC 4) [GEOGRAPHIC_…"
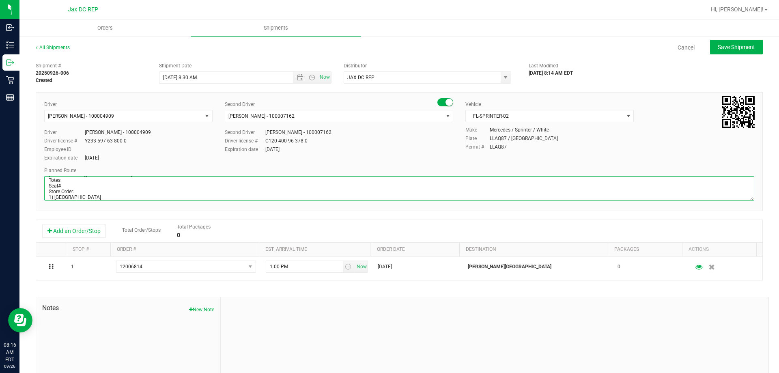
scroll to position [43, 0]
type textarea "[PERSON_NAME][GEOGRAPHIC_DATA] WC Totes: Seal# Store Order: 1) [GEOGRAPHIC_DATA…"
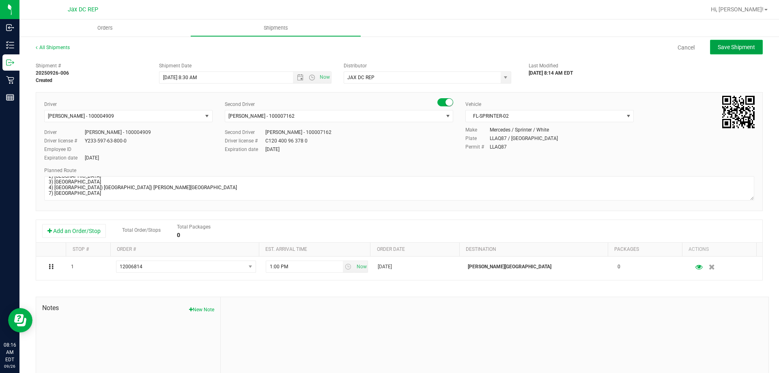
click at [710, 45] on button "Save Shipment" at bounding box center [736, 47] width 53 height 15
type input "[DATE] 12:30 PM"
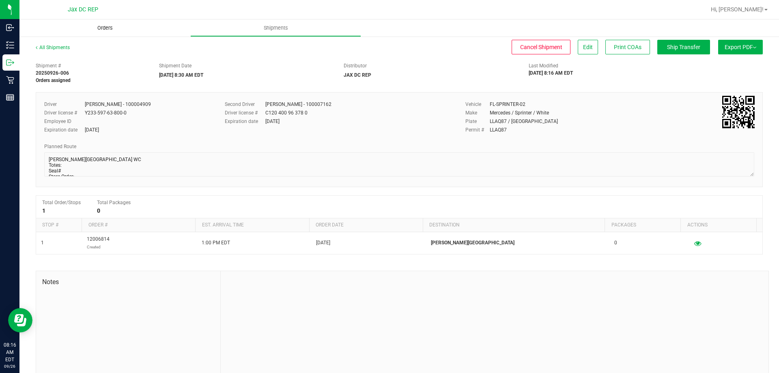
click at [99, 20] on uib-tab-heading "Orders" at bounding box center [104, 27] width 171 height 17
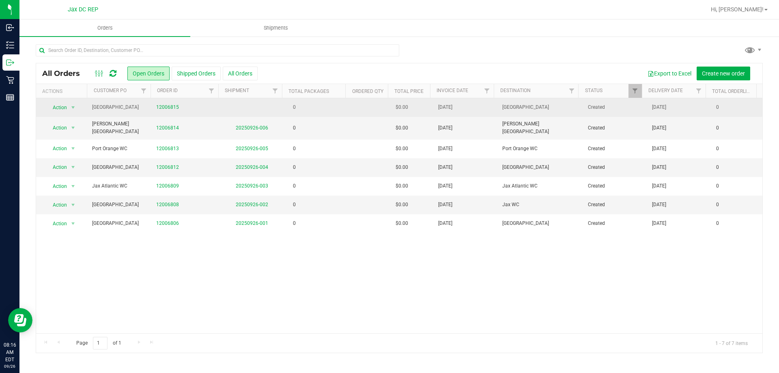
click at [348, 112] on td at bounding box center [369, 107] width 43 height 19
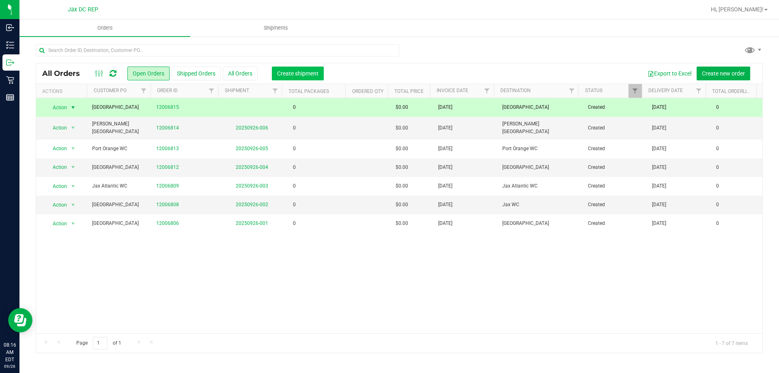
click at [308, 71] on span "Create shipment" at bounding box center [297, 73] width 41 height 6
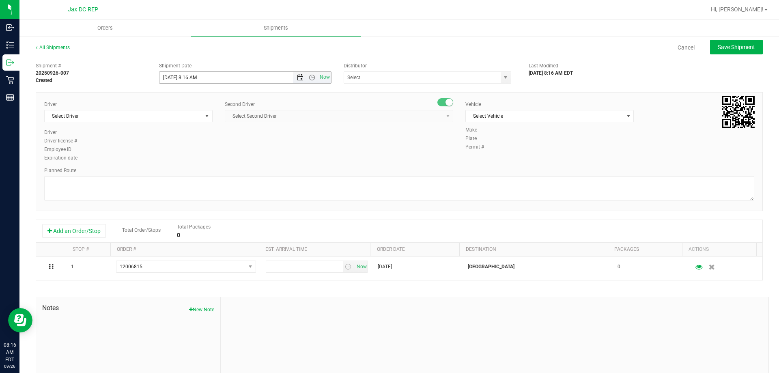
click at [299, 78] on span "Open the date view" at bounding box center [300, 77] width 6 height 6
click at [179, 173] on link "29" at bounding box center [177, 172] width 12 height 13
click at [311, 80] on span "Open the time view" at bounding box center [312, 77] width 6 height 6
click at [174, 142] on li "8:30 AM" at bounding box center [243, 146] width 170 height 11
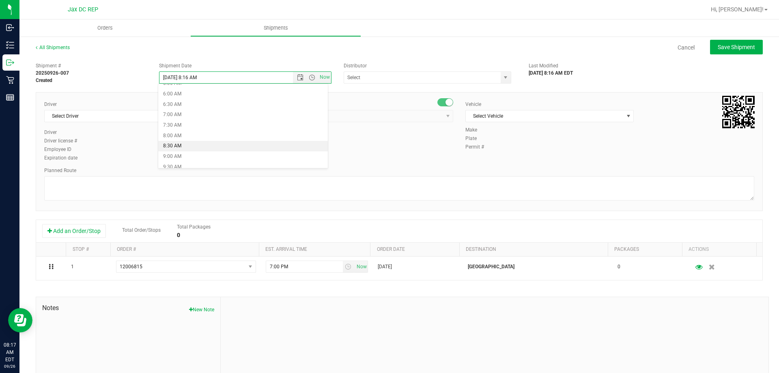
type input "[DATE] 8:30 AM"
click at [364, 70] on div "Distributor 374 LABS LLC AccuScience Laboratories ACS Laboratory (900003) ACTLA…" at bounding box center [430, 73] width 185 height 22
click at [359, 83] on input "text" at bounding box center [420, 77] width 152 height 11
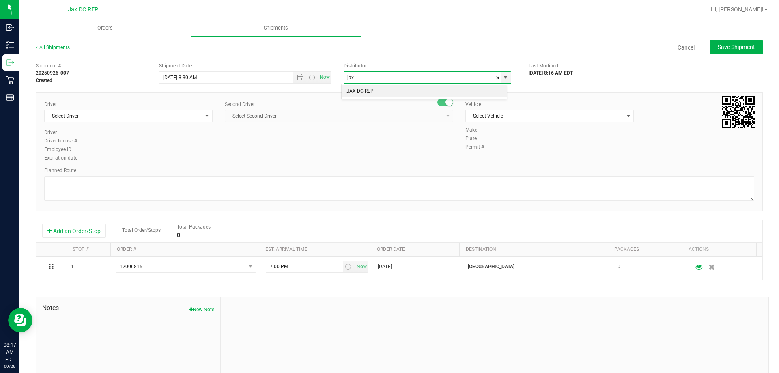
click at [364, 84] on div "JAX DC REP No data found." at bounding box center [424, 92] width 166 height 16
click at [362, 89] on li "JAX DC REP" at bounding box center [424, 91] width 165 height 12
type input "JAX DC REP"
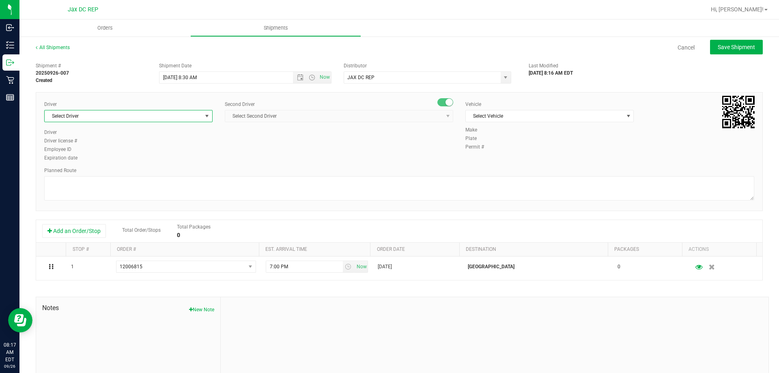
click at [204, 116] on span "select" at bounding box center [207, 116] width 6 height 6
click at [108, 147] on span "[PERSON_NAME] - 100004909" at bounding box center [83, 150] width 66 height 11
type input "yod"
click at [263, 112] on span "Select Second Driver" at bounding box center [334, 115] width 218 height 11
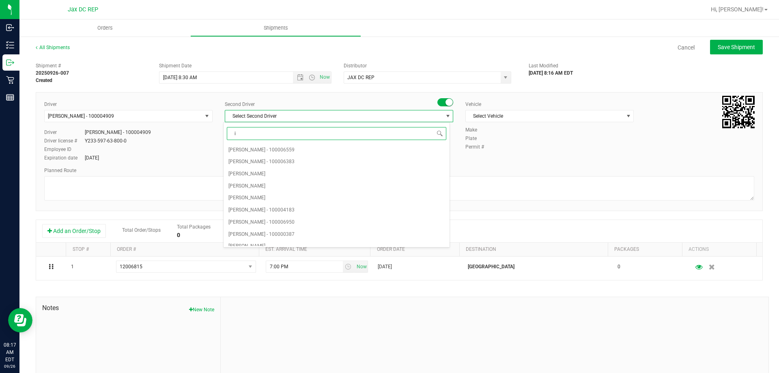
type input "is"
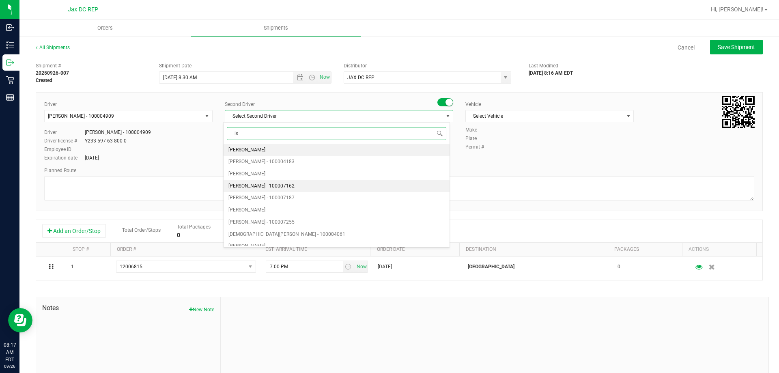
click at [247, 181] on span "[PERSON_NAME] - 100007162" at bounding box center [262, 186] width 66 height 11
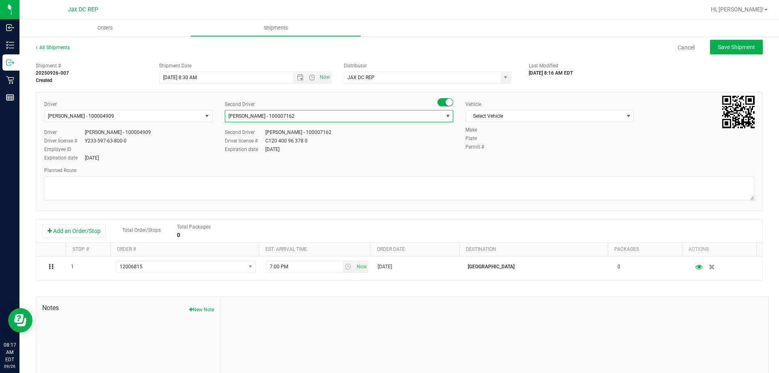
scroll to position [526, 0]
click at [494, 117] on span "Select Vehicle" at bounding box center [545, 115] width 158 height 11
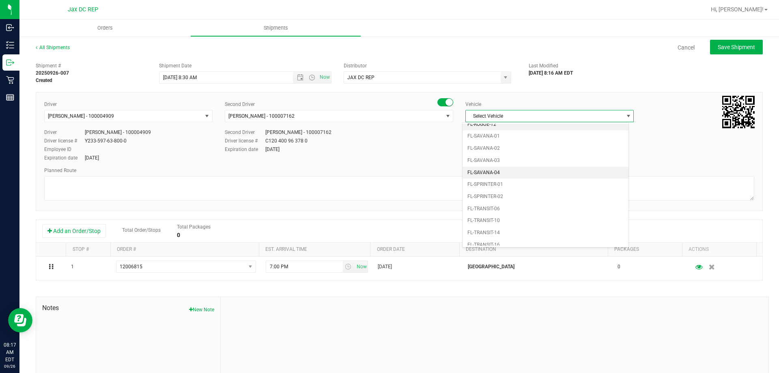
scroll to position [398, 0]
click at [492, 177] on li "FL-SPRINTER-02" at bounding box center [546, 179] width 166 height 12
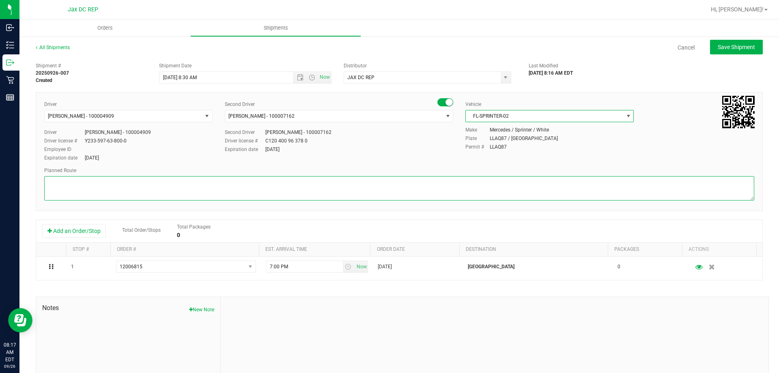
click at [490, 181] on textarea at bounding box center [399, 188] width 710 height 24
type textarea "p"
type textarea "O"
paste textarea "1) [GEOGRAPHIC_DATA] WC 2) [GEOGRAPHIC_DATA] 3) Jax Atlantic WC 4) [GEOGRAPHIC_…"
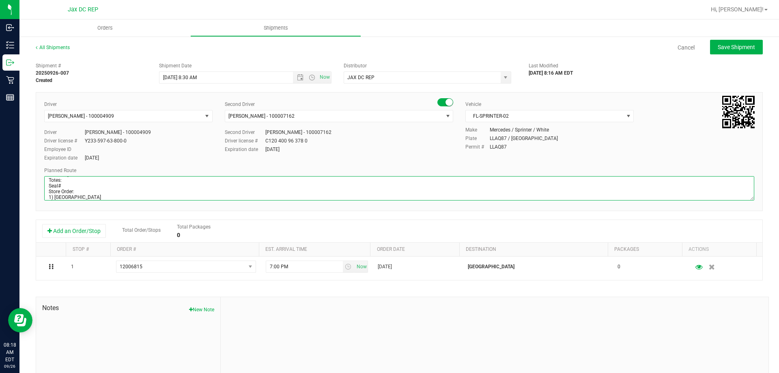
scroll to position [43, 0]
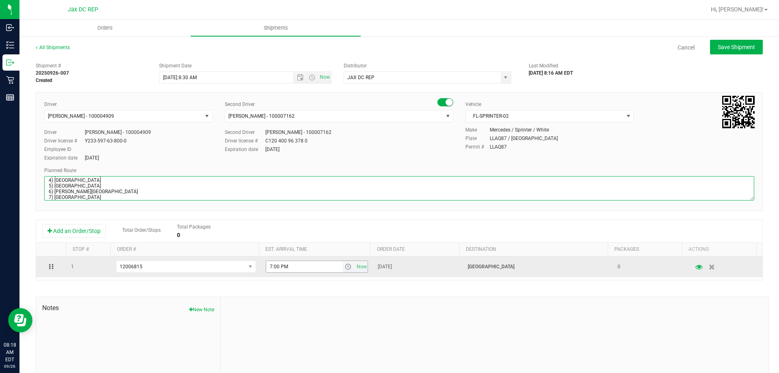
click at [345, 267] on span "select" at bounding box center [348, 266] width 6 height 6
type textarea "Palm Bay WC Totes: Seal# Store Order: 1) [GEOGRAPHIC_DATA] 2) [GEOGRAPHIC_DATA]…"
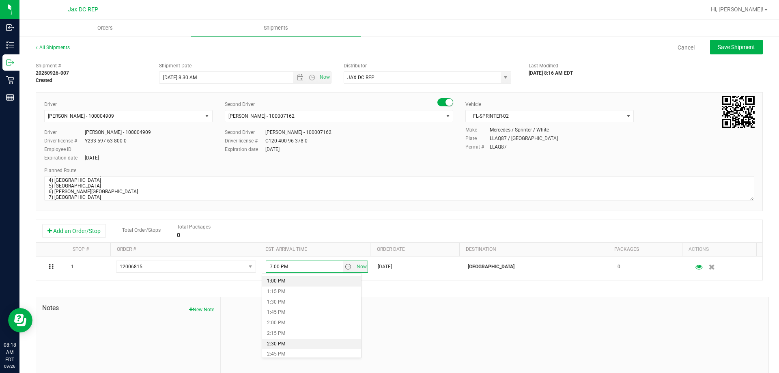
scroll to position [528, 0]
click at [319, 338] on li "2:00 PM" at bounding box center [311, 337] width 99 height 11
click at [719, 48] on span "Save Shipment" at bounding box center [736, 47] width 37 height 6
type input "[DATE] 12:30 PM"
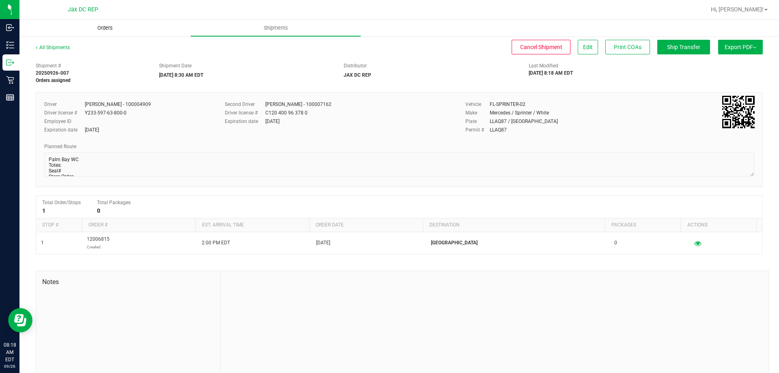
click at [103, 34] on uib-tab-heading "Orders" at bounding box center [104, 27] width 171 height 17
